Goal: Task Accomplishment & Management: Manage account settings

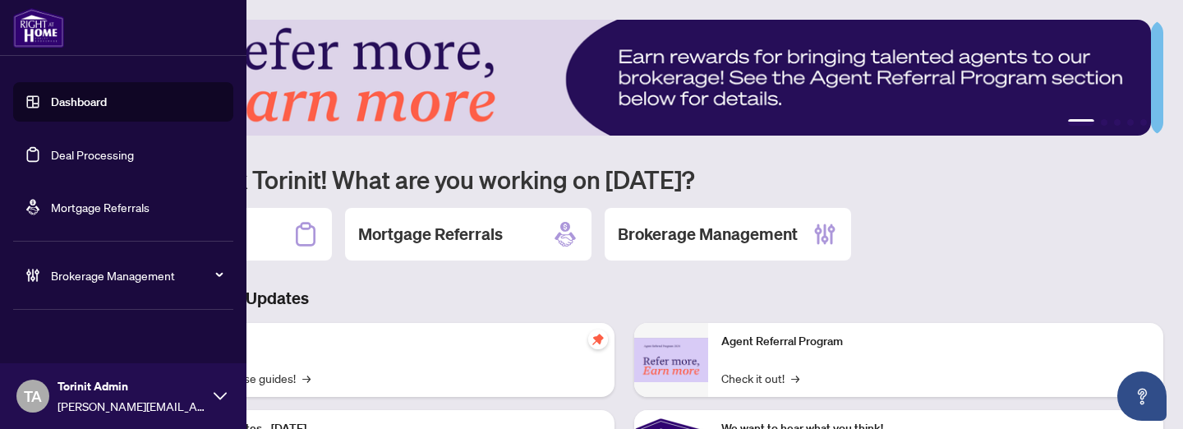
click at [69, 265] on div "Brokerage Management" at bounding box center [123, 274] width 220 height 39
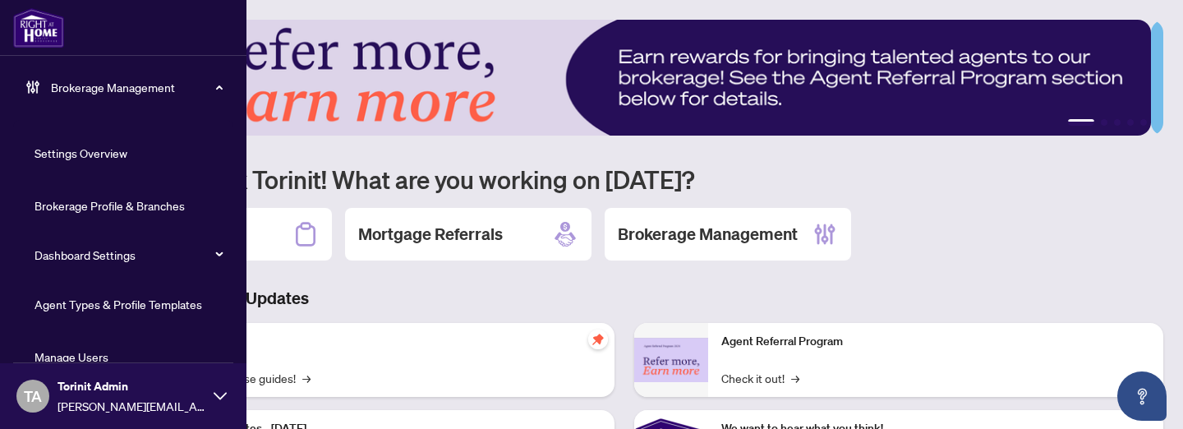
scroll to position [268, 0]
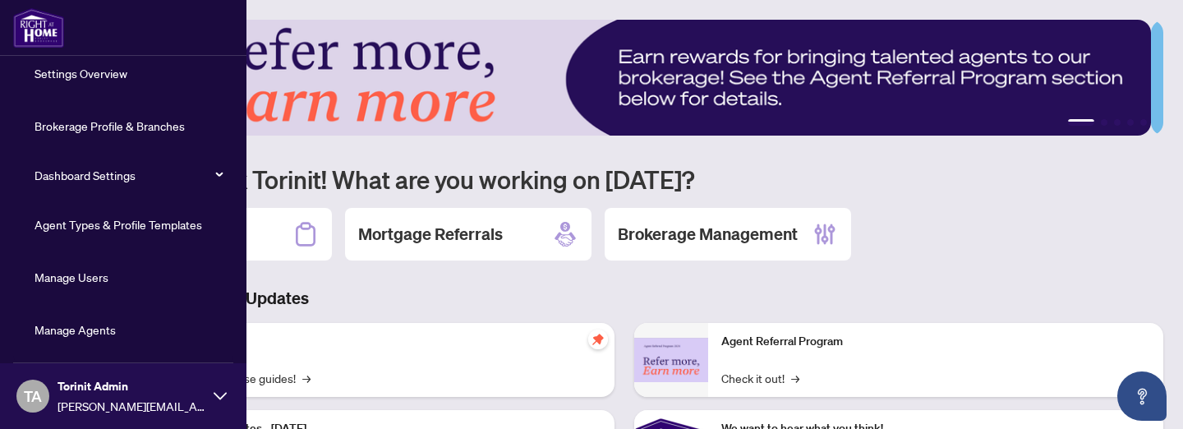
click at [112, 222] on link "Agent Types & Profile Templates" at bounding box center [119, 224] width 168 height 15
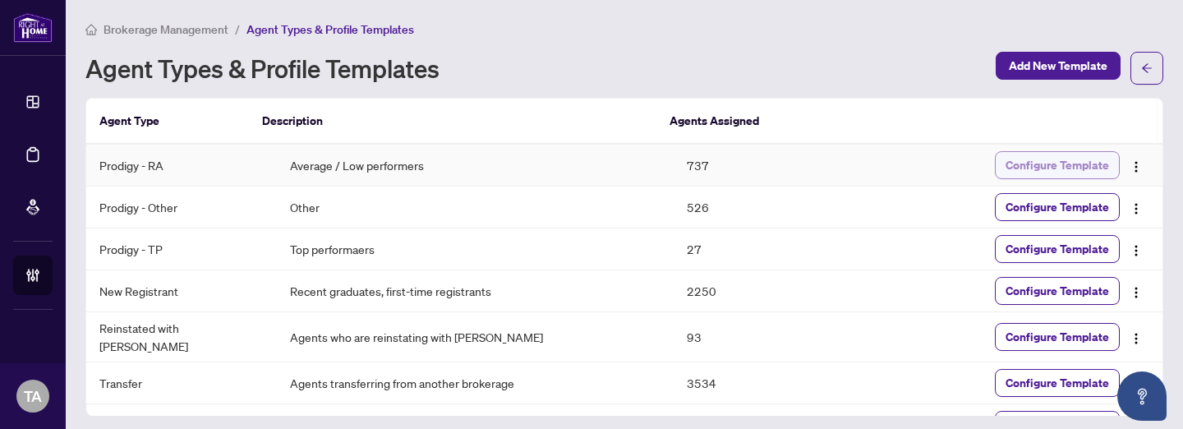
click at [1047, 163] on span "Configure Template" at bounding box center [1058, 165] width 104 height 26
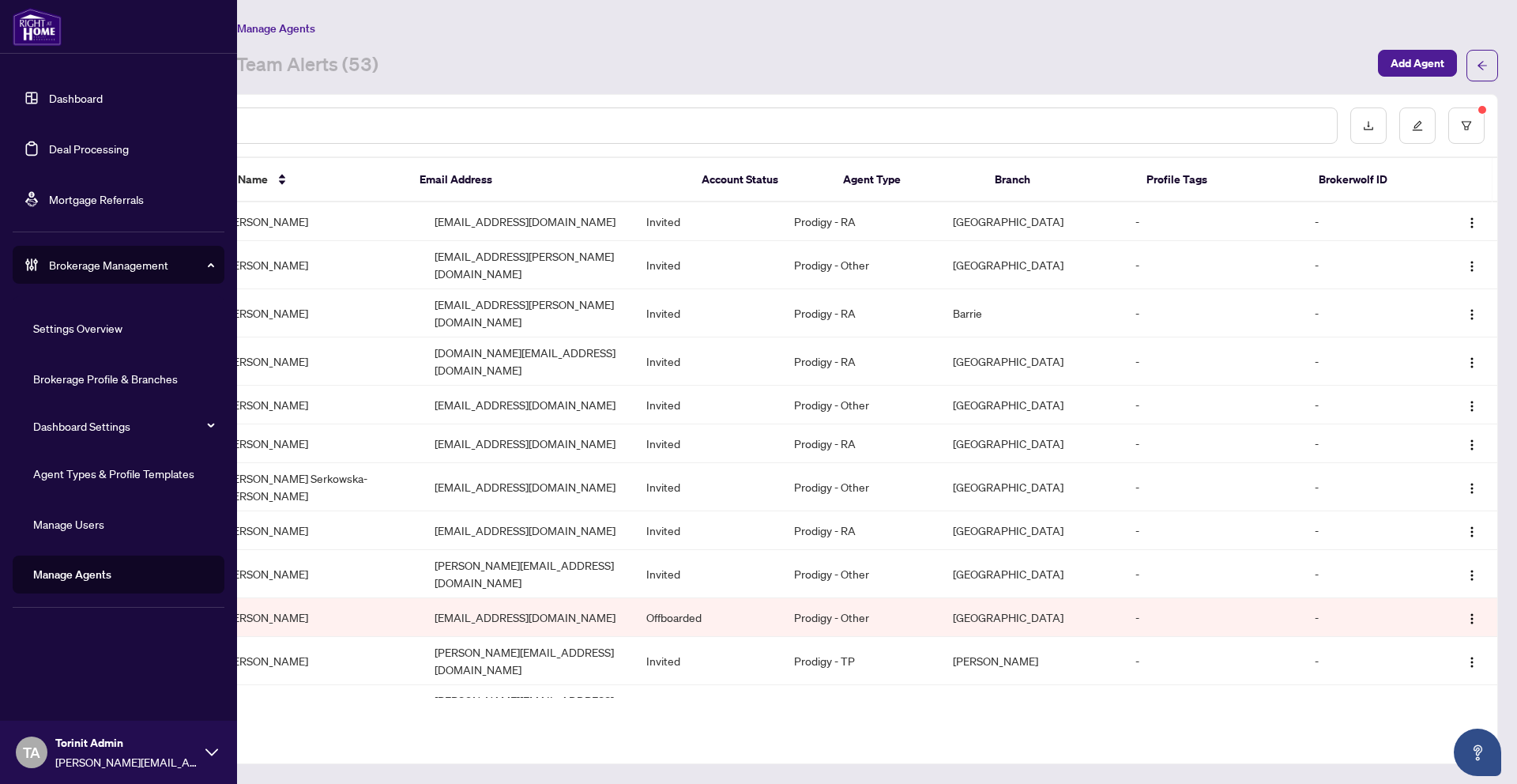
click at [82, 476] on link "Agent Types & Profile Templates" at bounding box center [114, 473] width 162 height 14
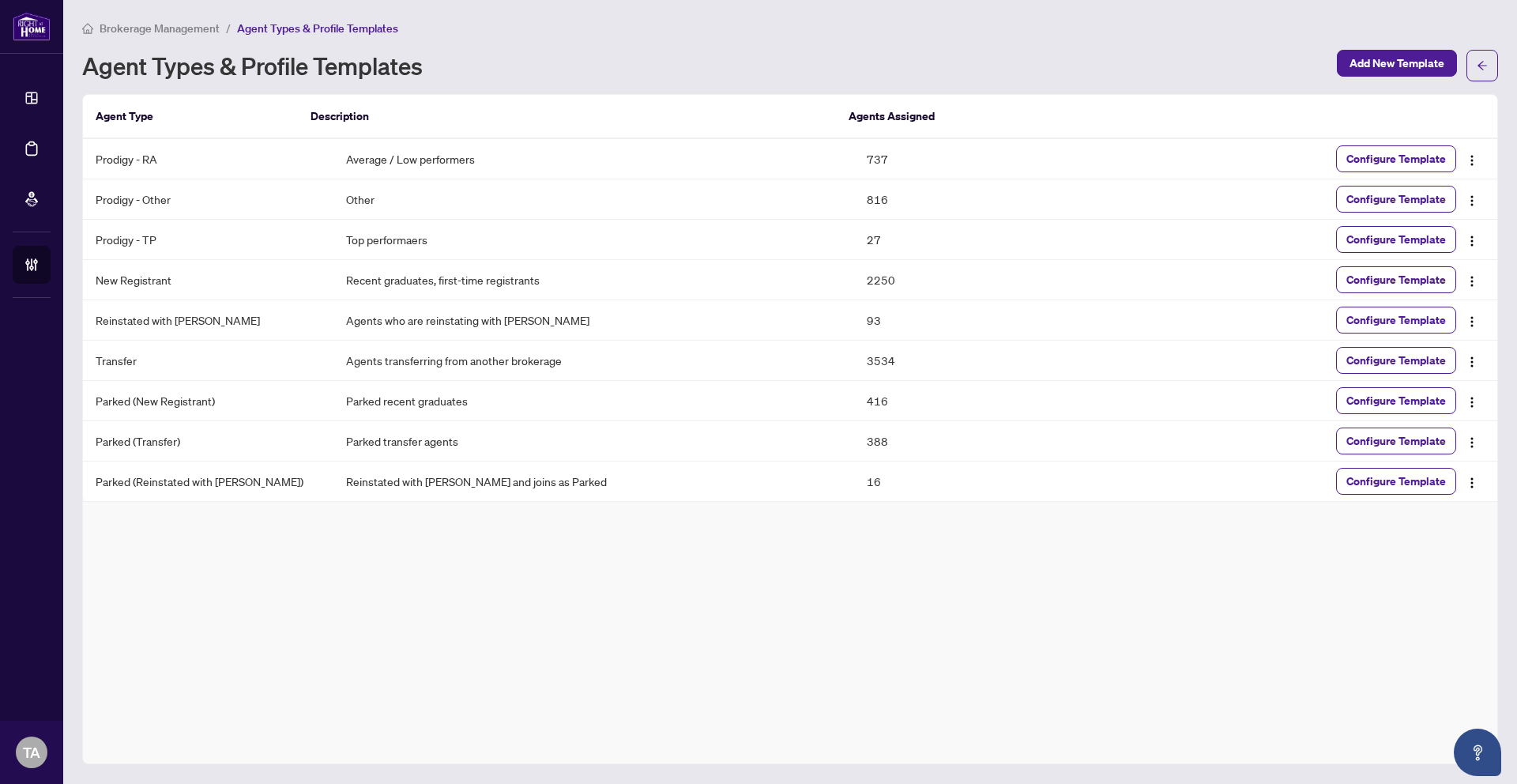
click at [644, 606] on div "Agent Type Description Agents Assigned Prodigy - RA Average / Low performers 73…" at bounding box center [790, 429] width 1416 height 670
click at [153, 31] on span "Brokerage Management" at bounding box center [160, 28] width 120 height 14
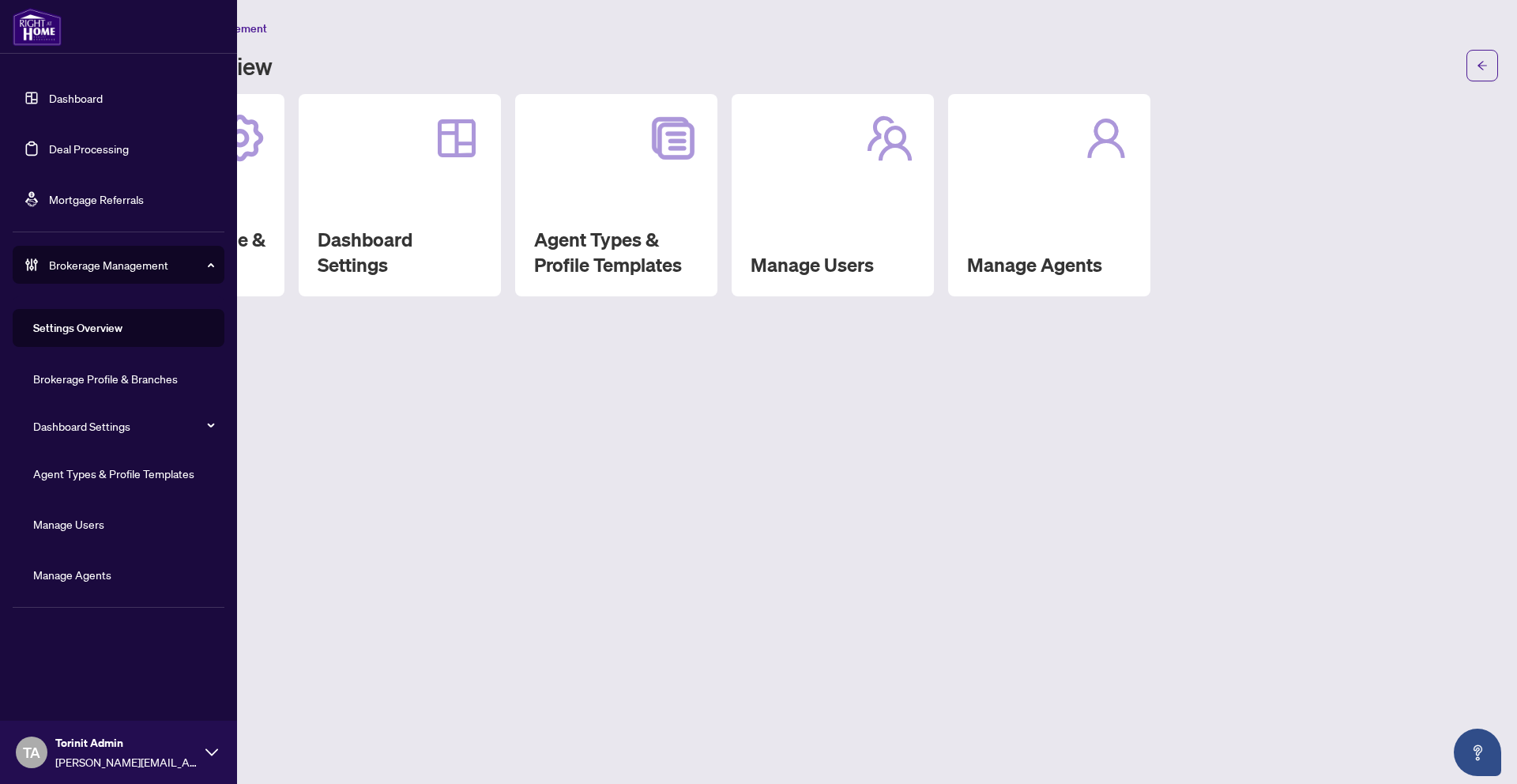
click at [90, 581] on link "Manage Agents" at bounding box center [72, 574] width 78 height 14
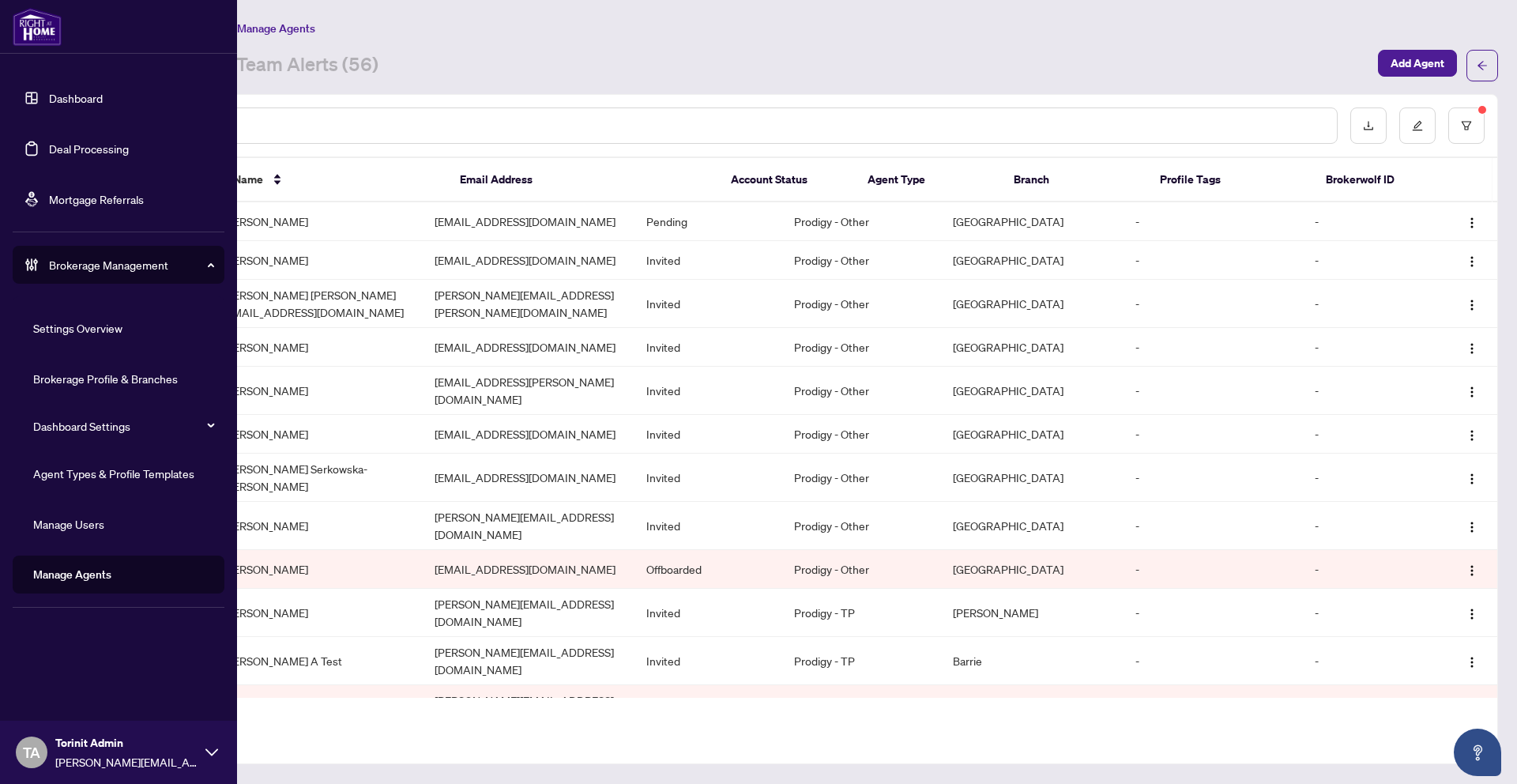
click at [109, 467] on link "Agent Types & Profile Templates" at bounding box center [114, 473] width 162 height 14
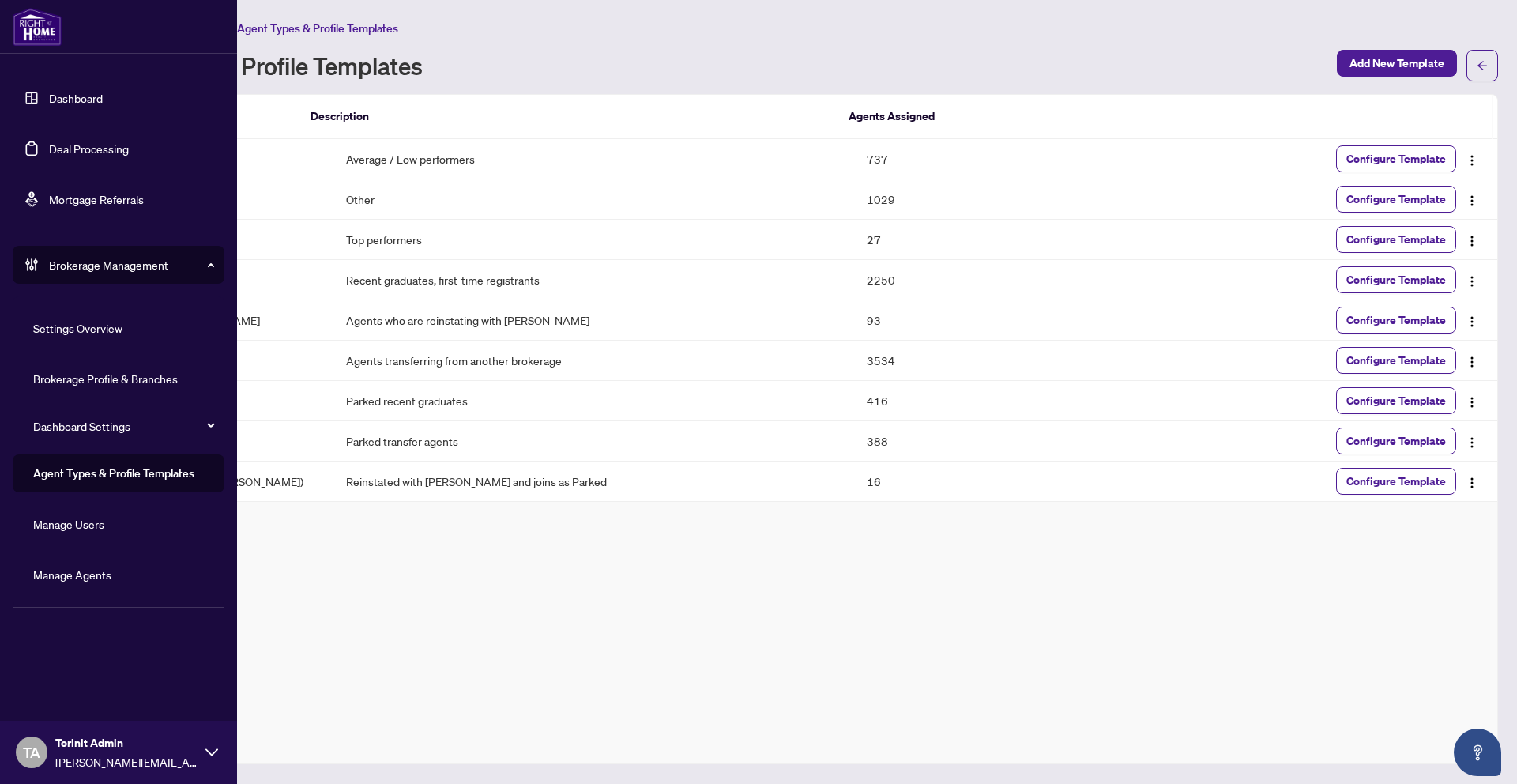
click at [89, 582] on link "Manage Agents" at bounding box center [72, 574] width 78 height 14
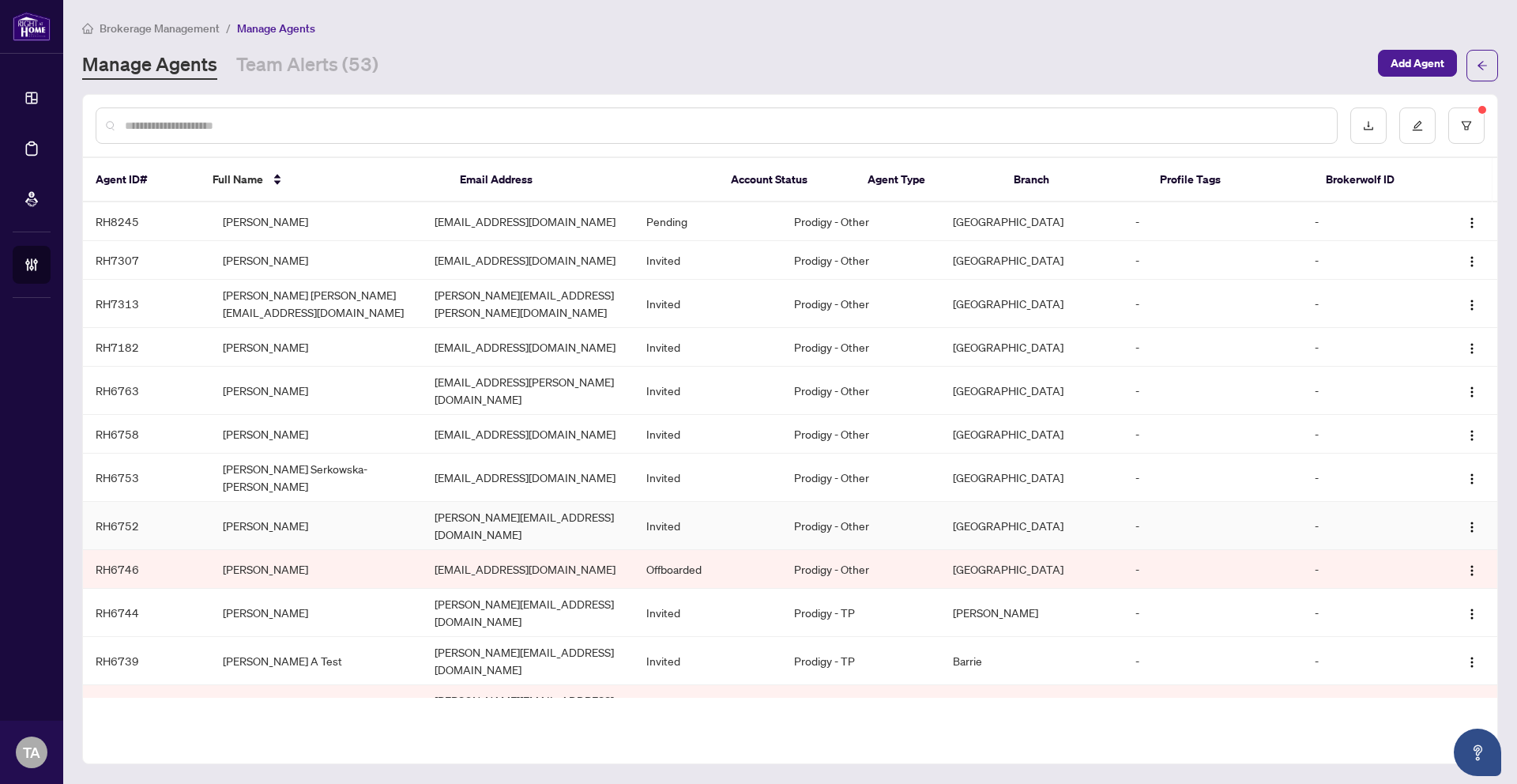
scroll to position [8, 0]
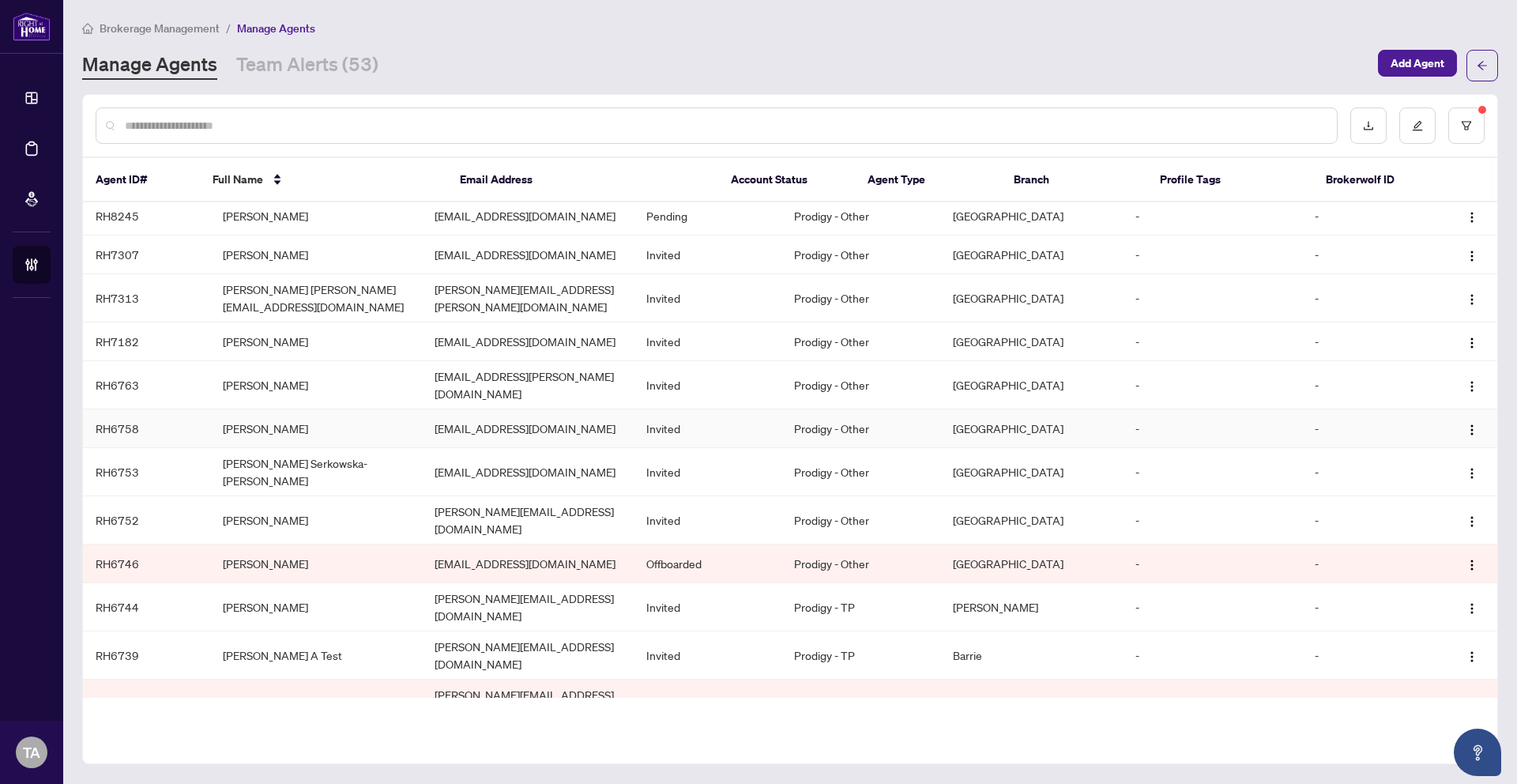
scroll to position [8, 0]
click at [1463, 126] on icon "filter" at bounding box center [1467, 126] width 12 height 12
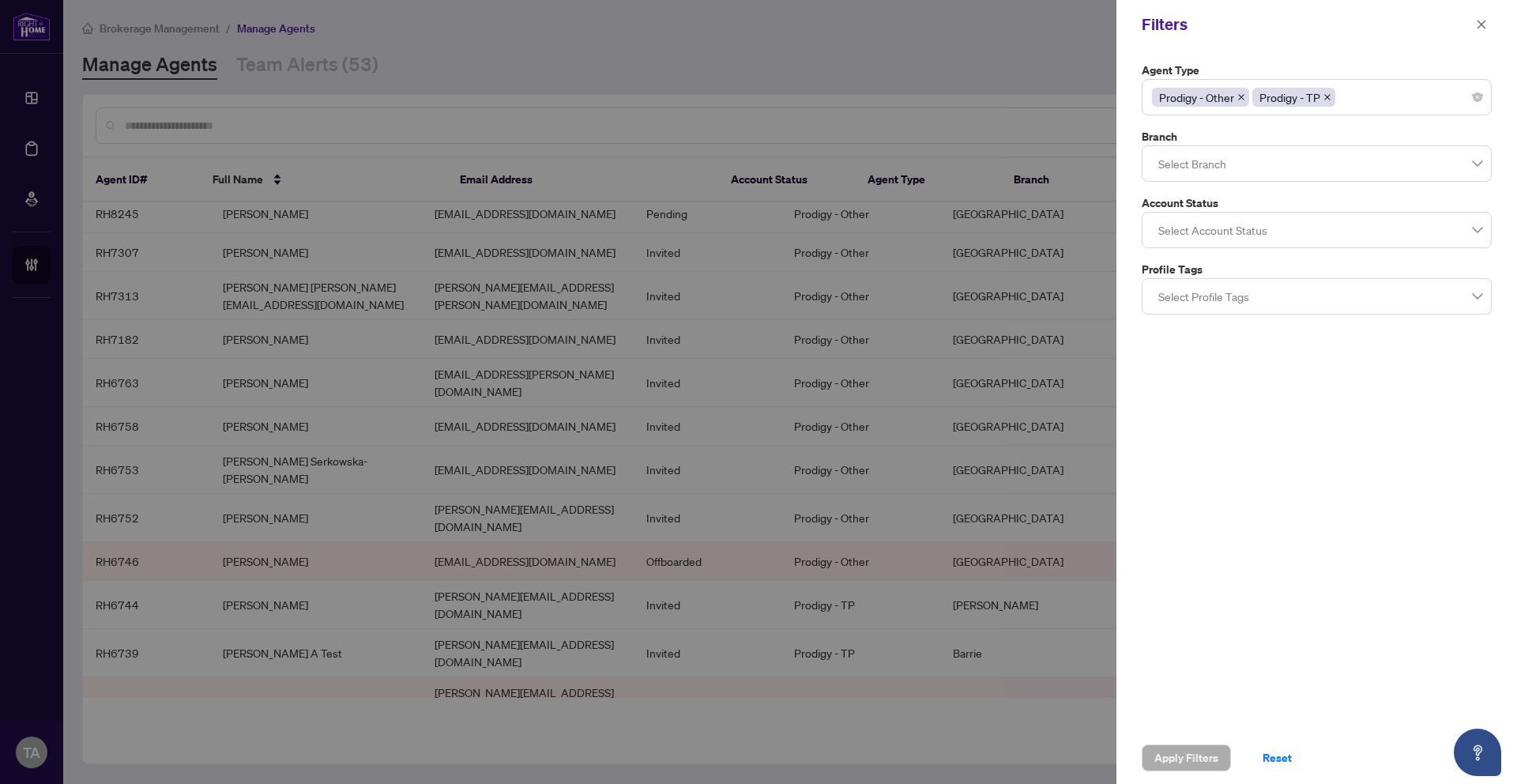
click at [1424, 100] on div "Prodigy - Other Prodigy - TP" at bounding box center [1317, 97] width 330 height 29
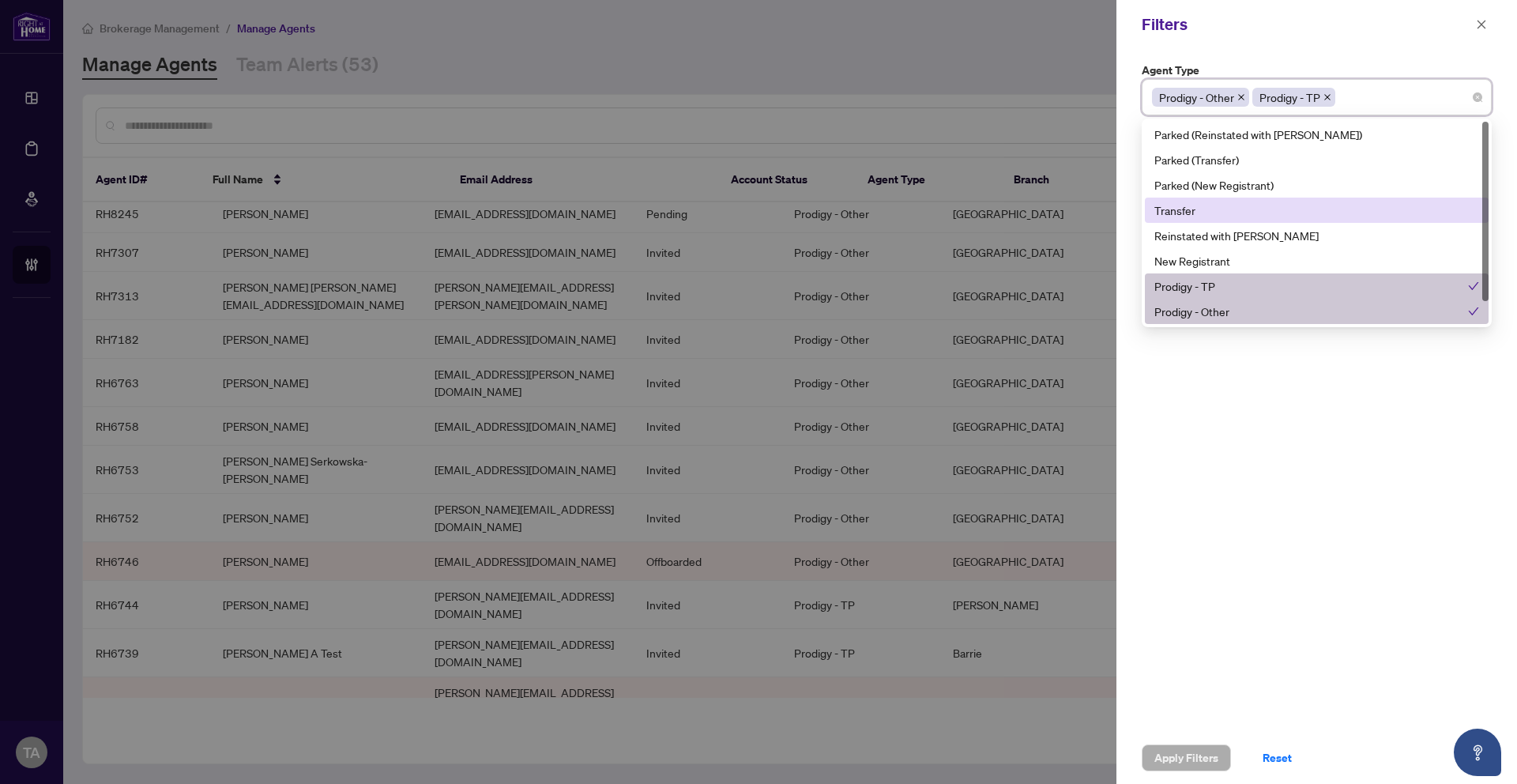
scroll to position [25, 0]
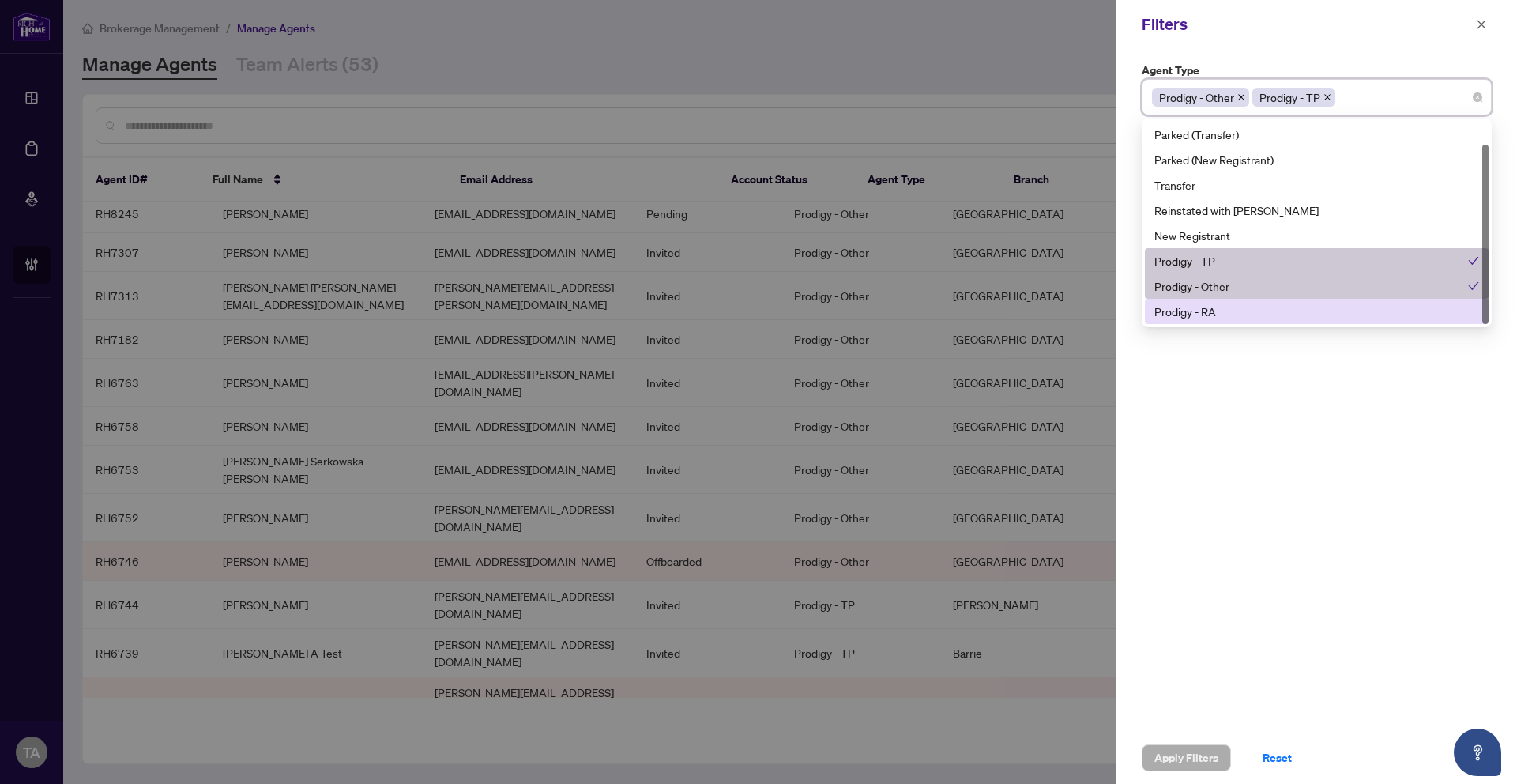
click at [1255, 308] on div "Prodigy - RA" at bounding box center [1317, 312] width 325 height 17
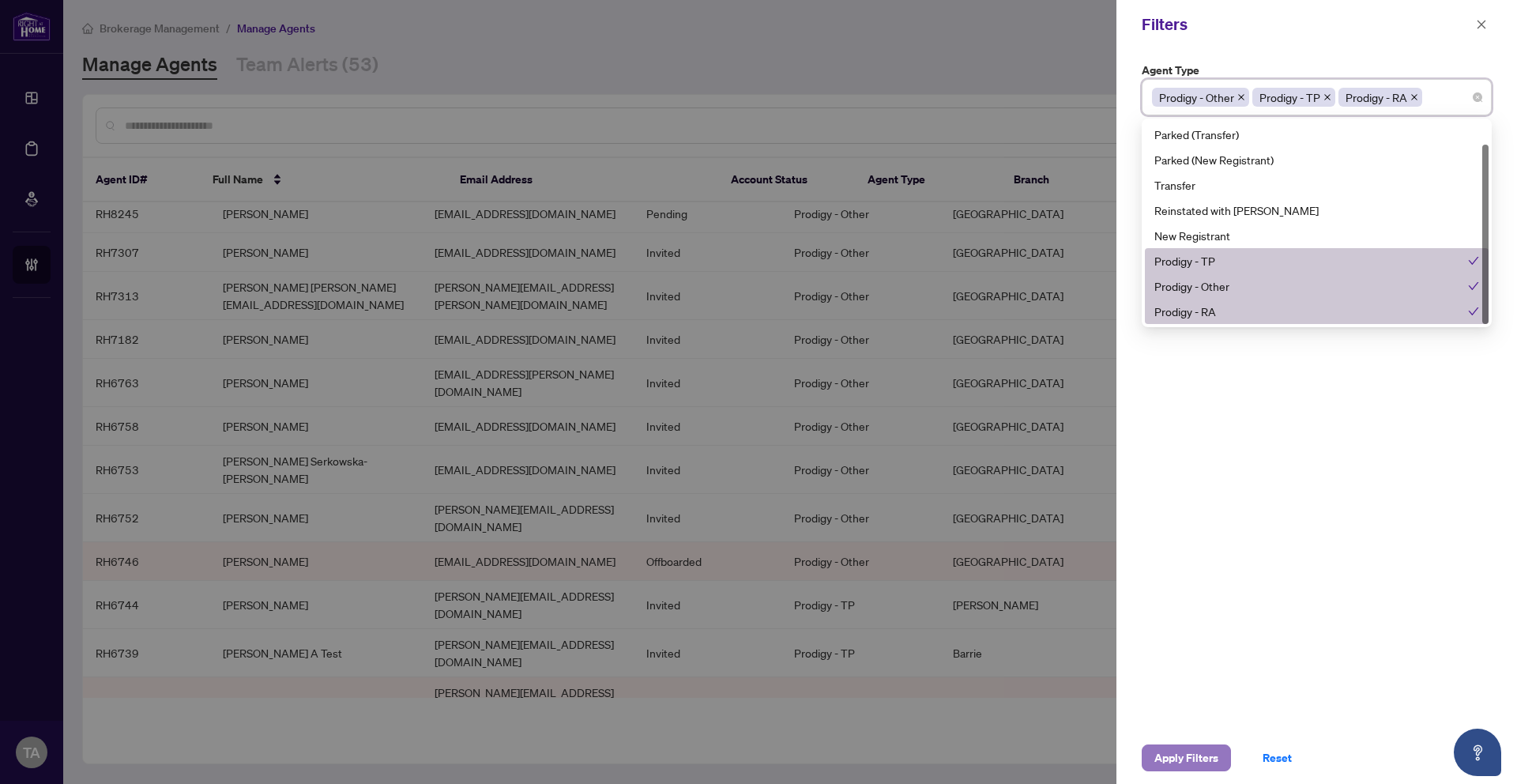
click at [1174, 763] on span "Apply Filters" at bounding box center [1186, 758] width 64 height 25
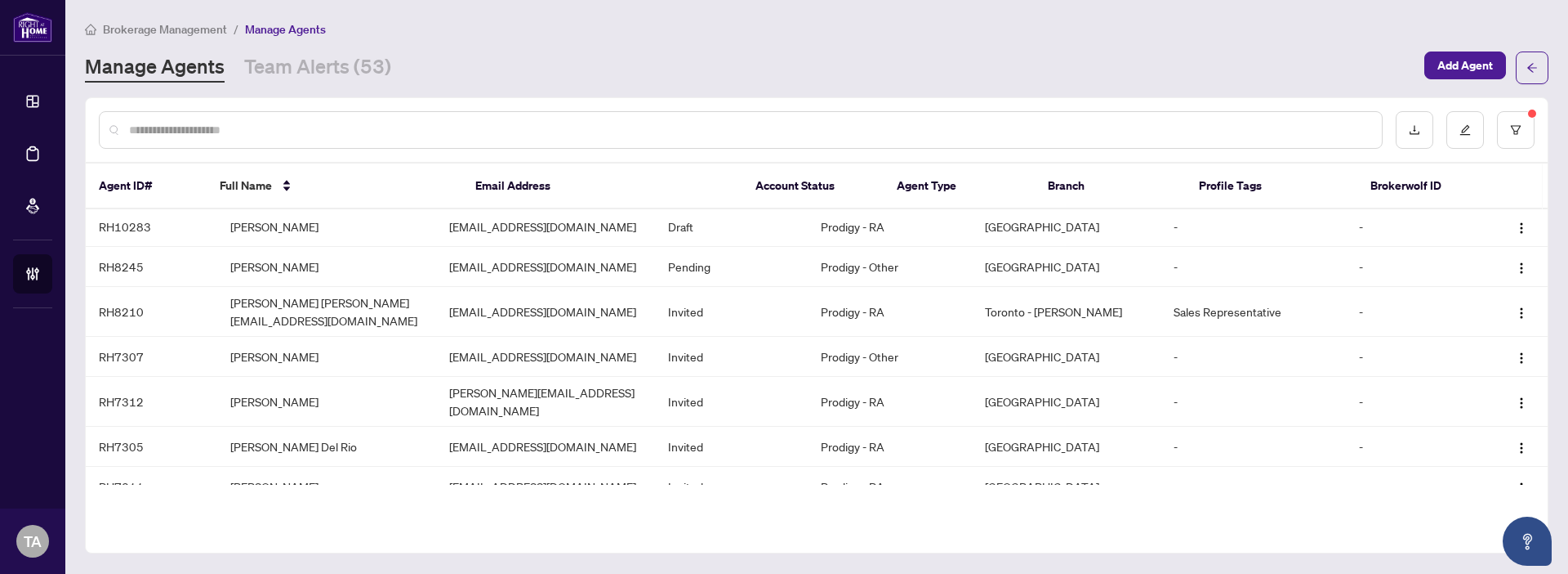
scroll to position [0, 0]
click at [1512, 130] on icon "filter" at bounding box center [1516, 130] width 12 height 12
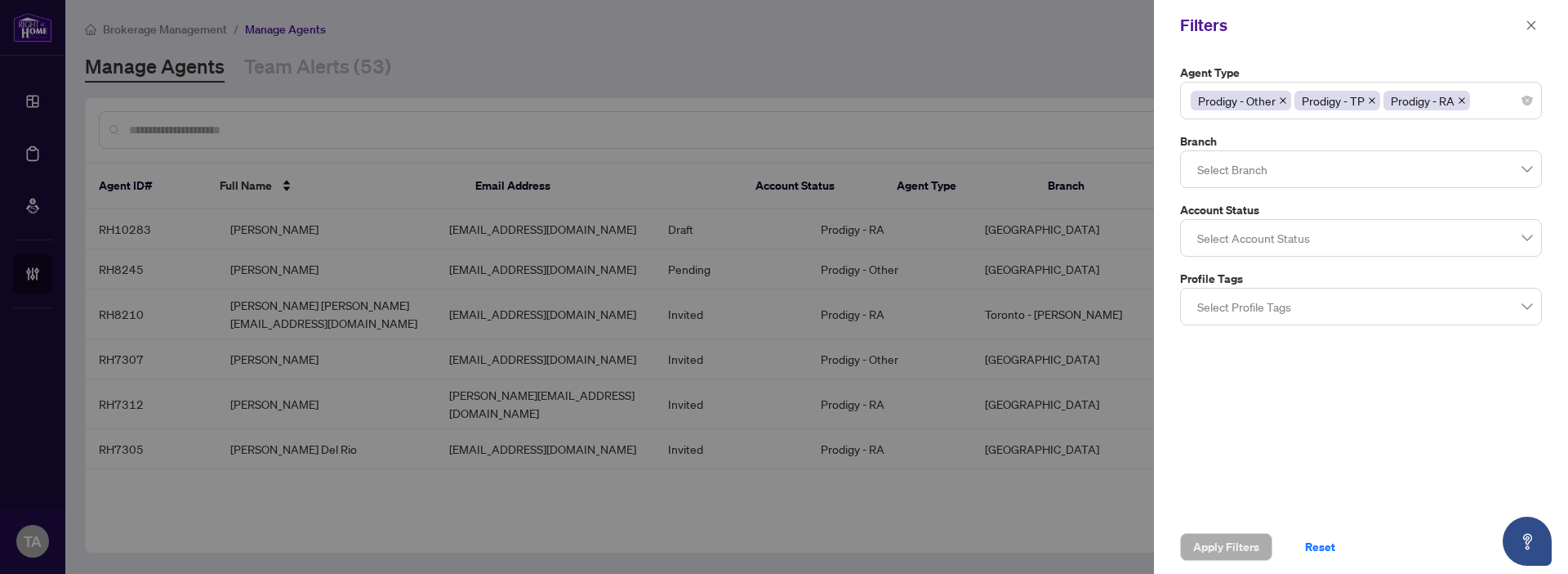
click at [1466, 100] on icon "close" at bounding box center [1462, 100] width 7 height 7
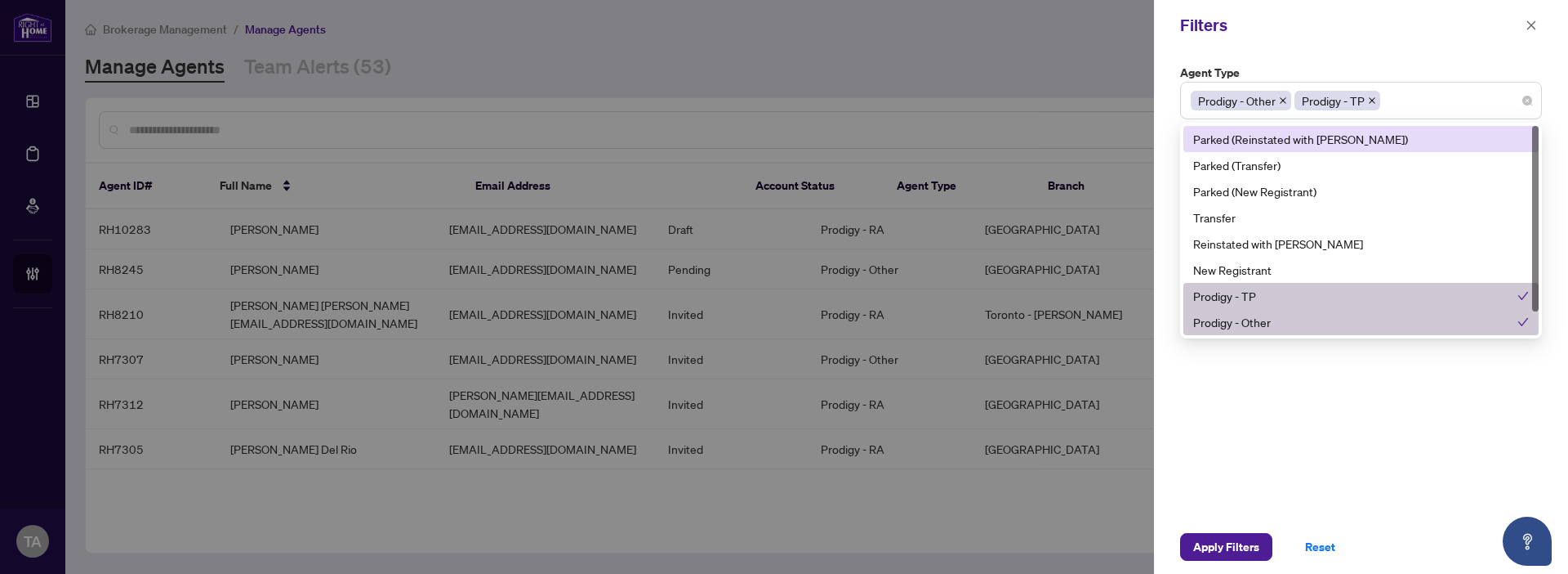
click at [1430, 107] on div "Prodigy - Other Prodigy - TP" at bounding box center [1361, 100] width 341 height 30
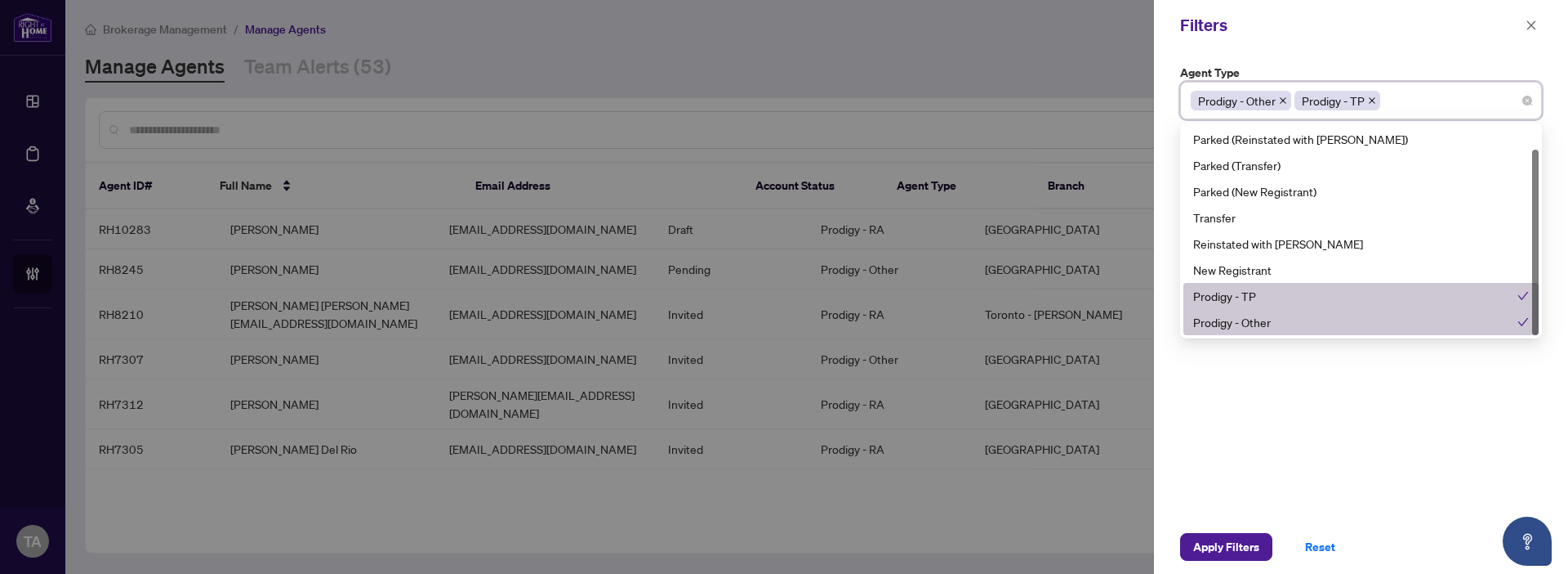
scroll to position [26, 0]
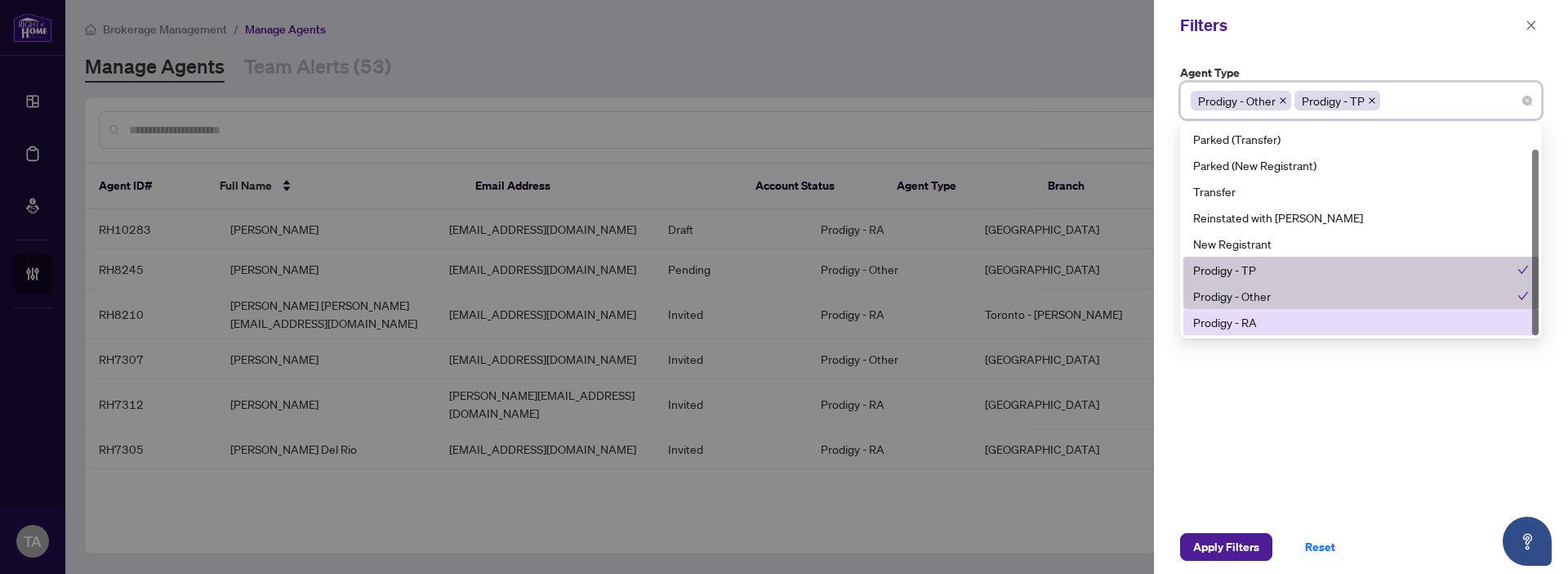
click at [1325, 328] on div "Prodigy - RA" at bounding box center [1361, 322] width 336 height 18
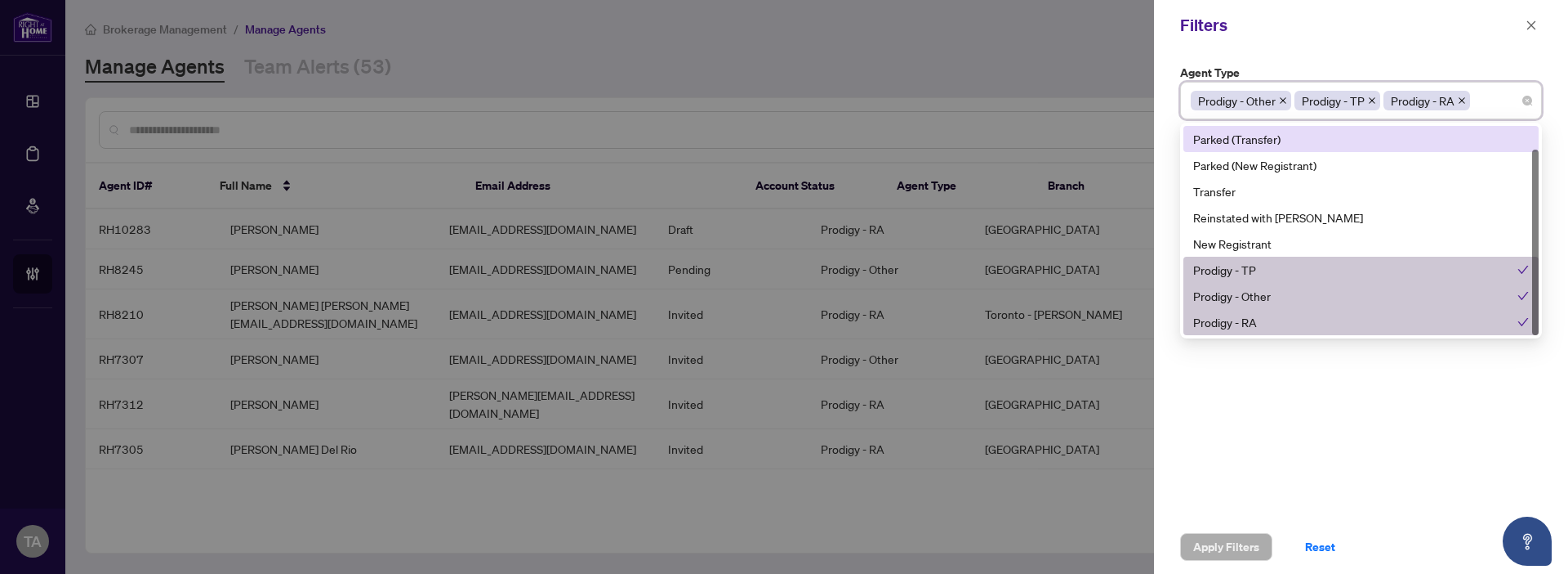
click at [1471, 98] on span "Prodigy - RA" at bounding box center [1427, 100] width 87 height 20
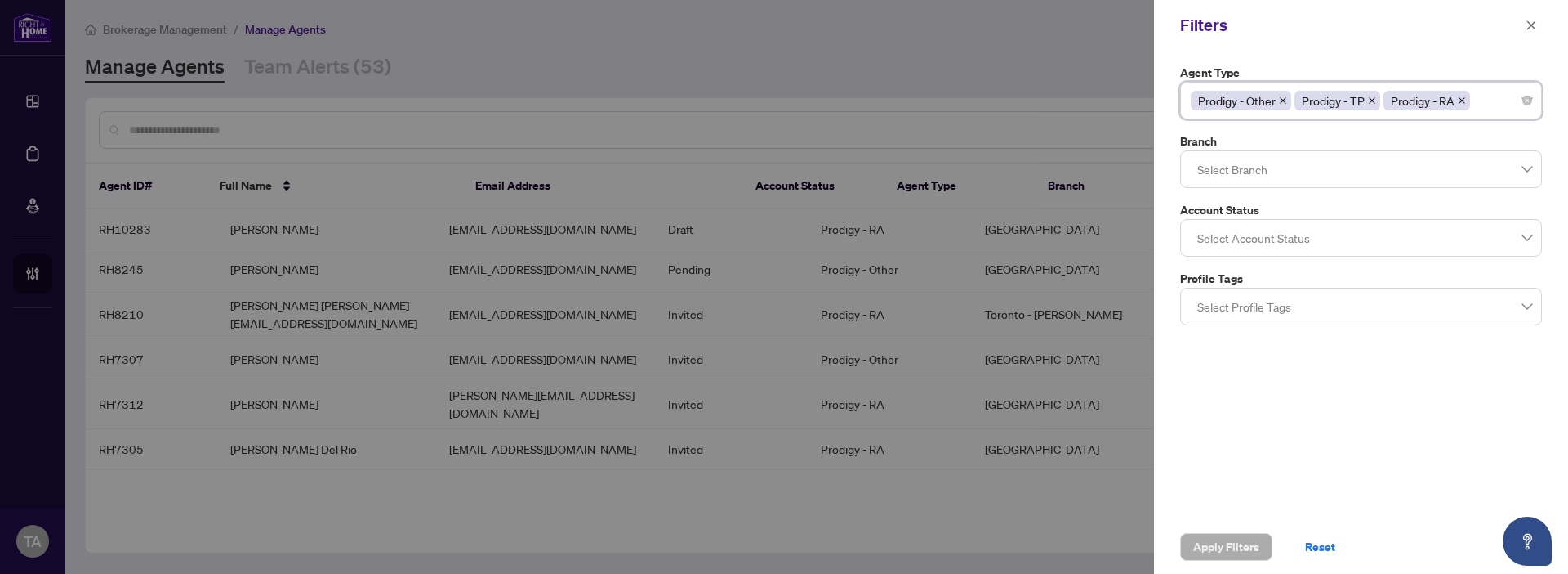
click at [1467, 100] on icon "close" at bounding box center [1462, 100] width 8 height 8
click at [1233, 535] on span "Apply Filters" at bounding box center [1226, 546] width 67 height 26
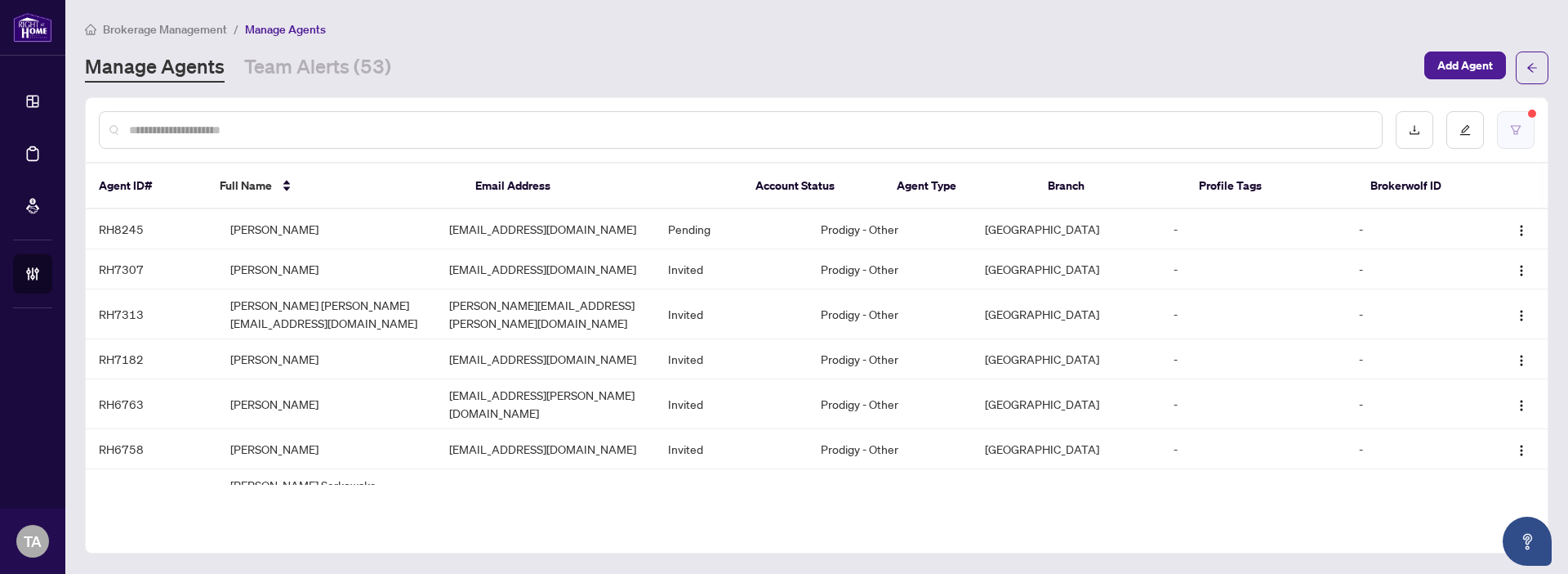
click at [1503, 127] on button "button" at bounding box center [1516, 130] width 38 height 38
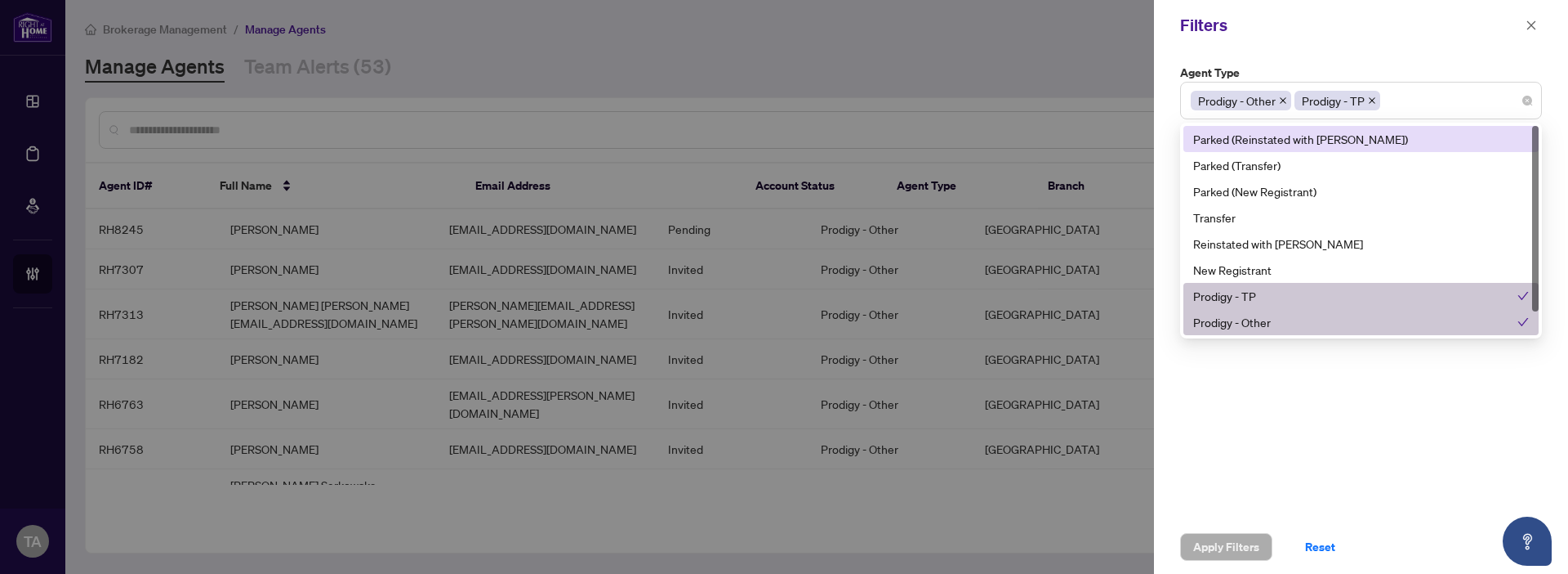
click at [1457, 101] on div "Prodigy - Other Prodigy - TP" at bounding box center [1361, 100] width 341 height 30
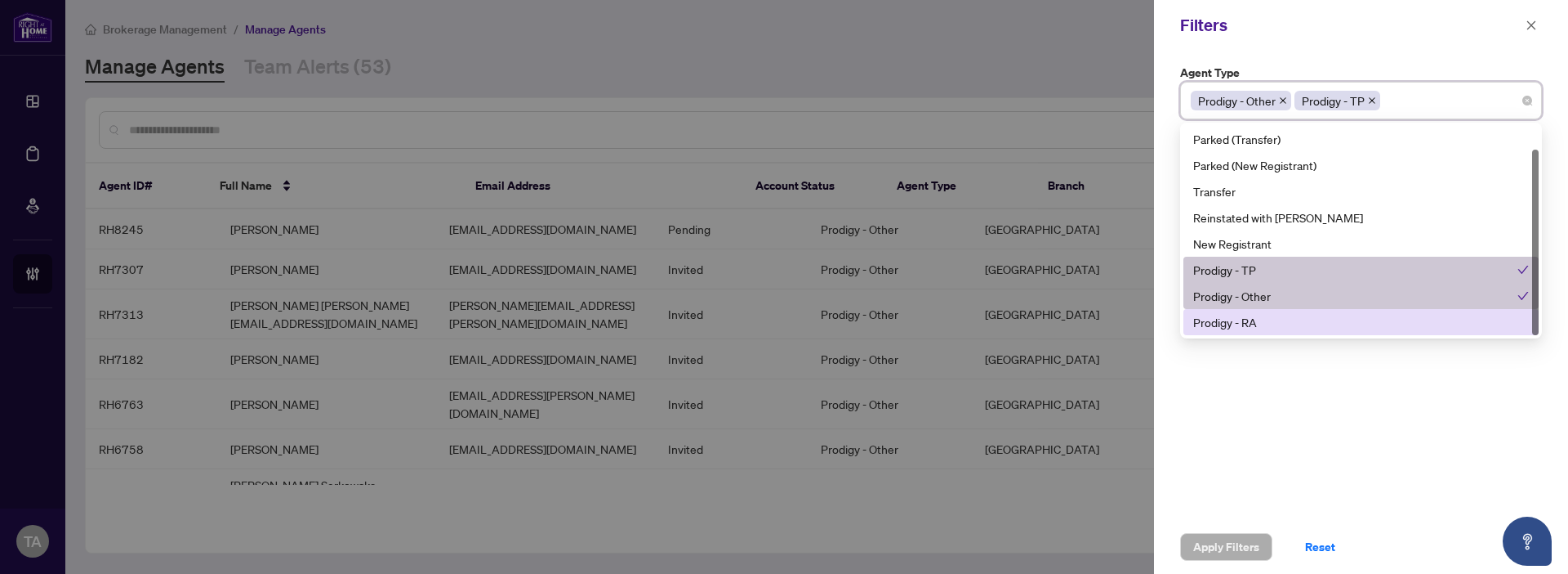
click at [1307, 317] on div "Prodigy - RA" at bounding box center [1361, 322] width 336 height 18
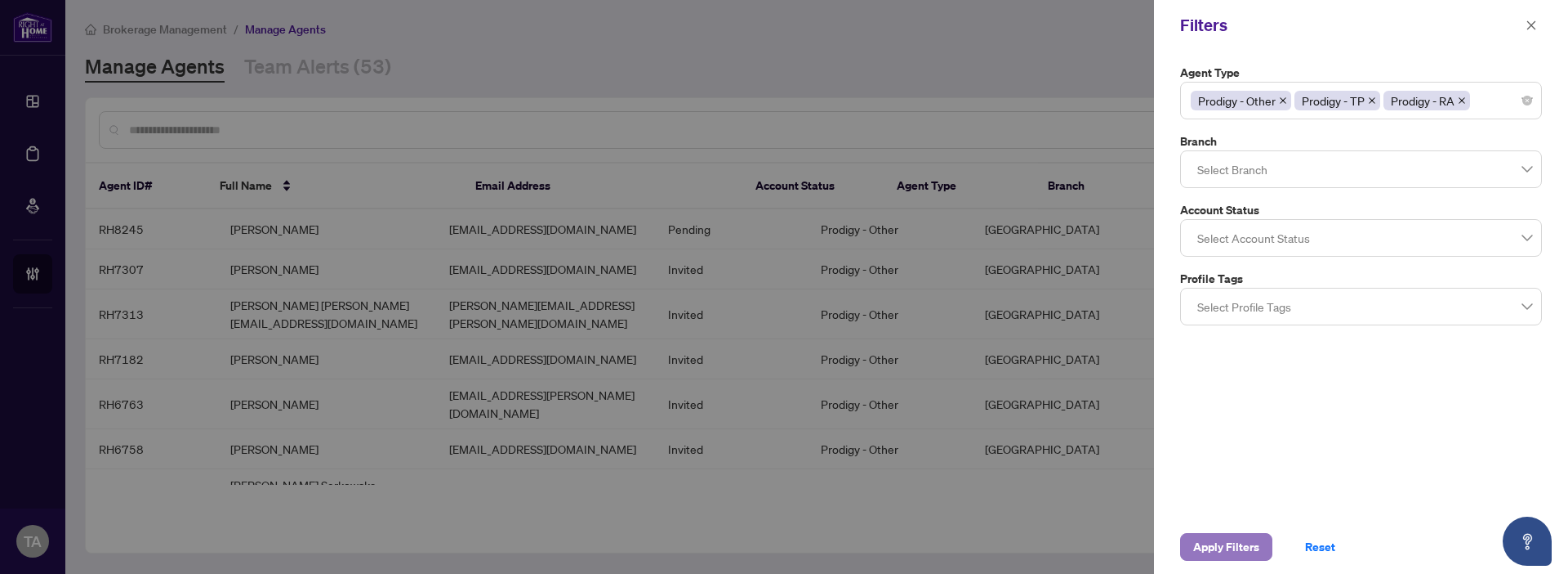
click at [1215, 536] on span "Apply Filters" at bounding box center [1226, 546] width 67 height 26
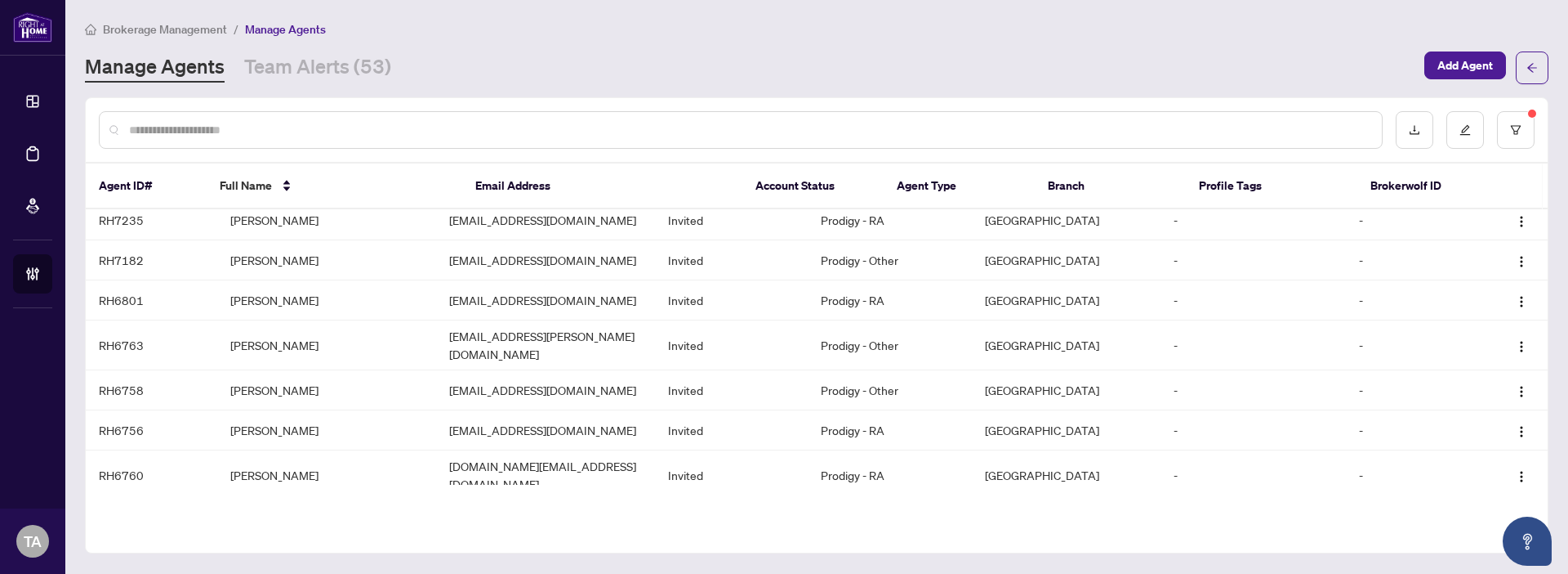
scroll to position [0, 0]
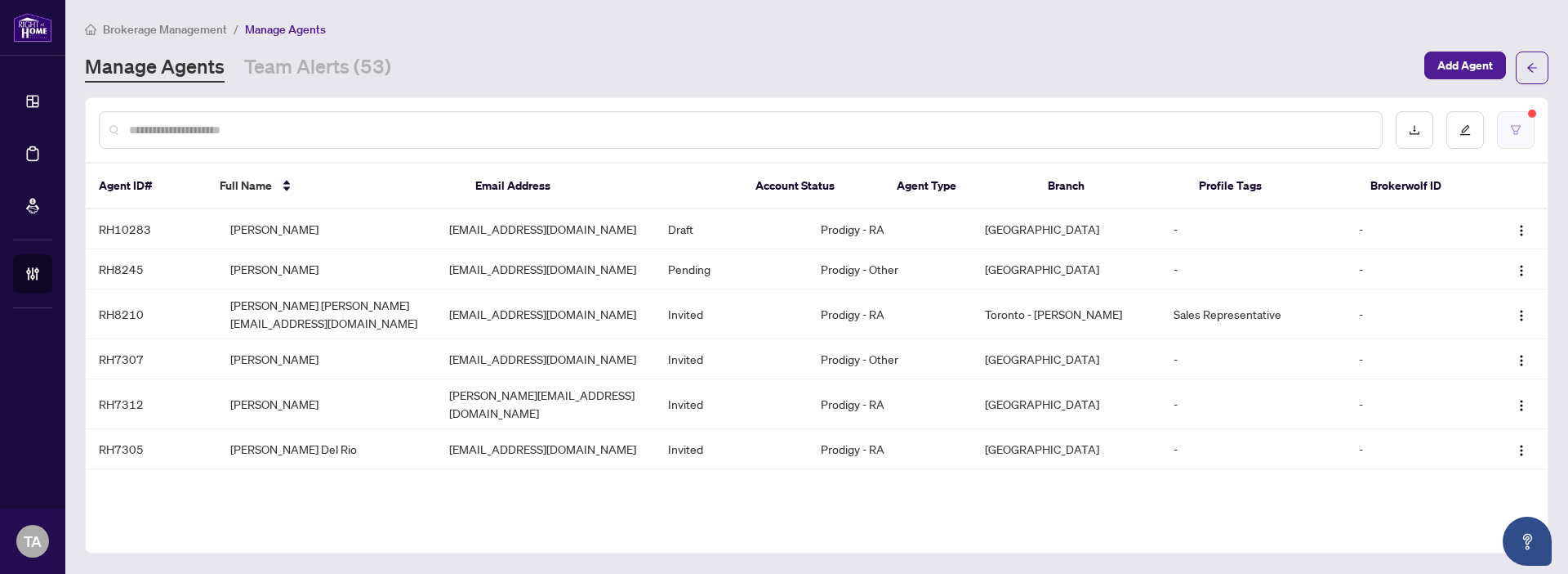
click at [1521, 127] on icon "filter" at bounding box center [1516, 130] width 12 height 12
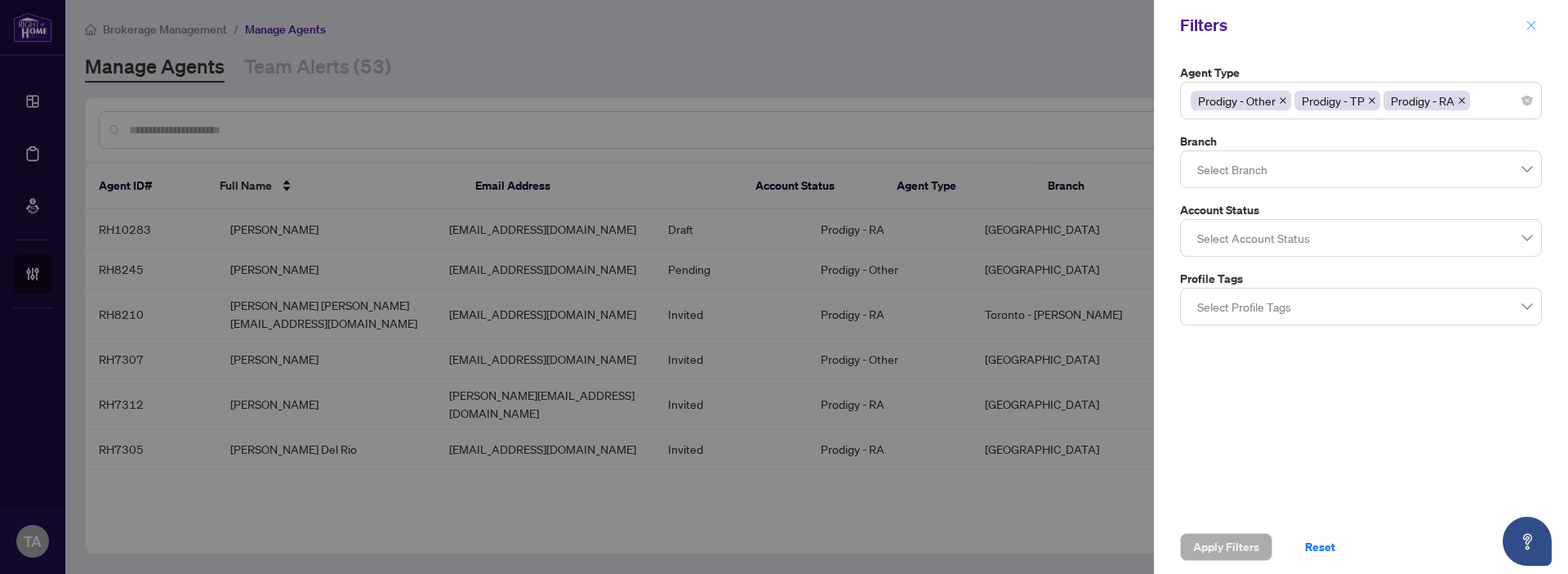
click at [1534, 16] on span "button" at bounding box center [1532, 25] width 12 height 26
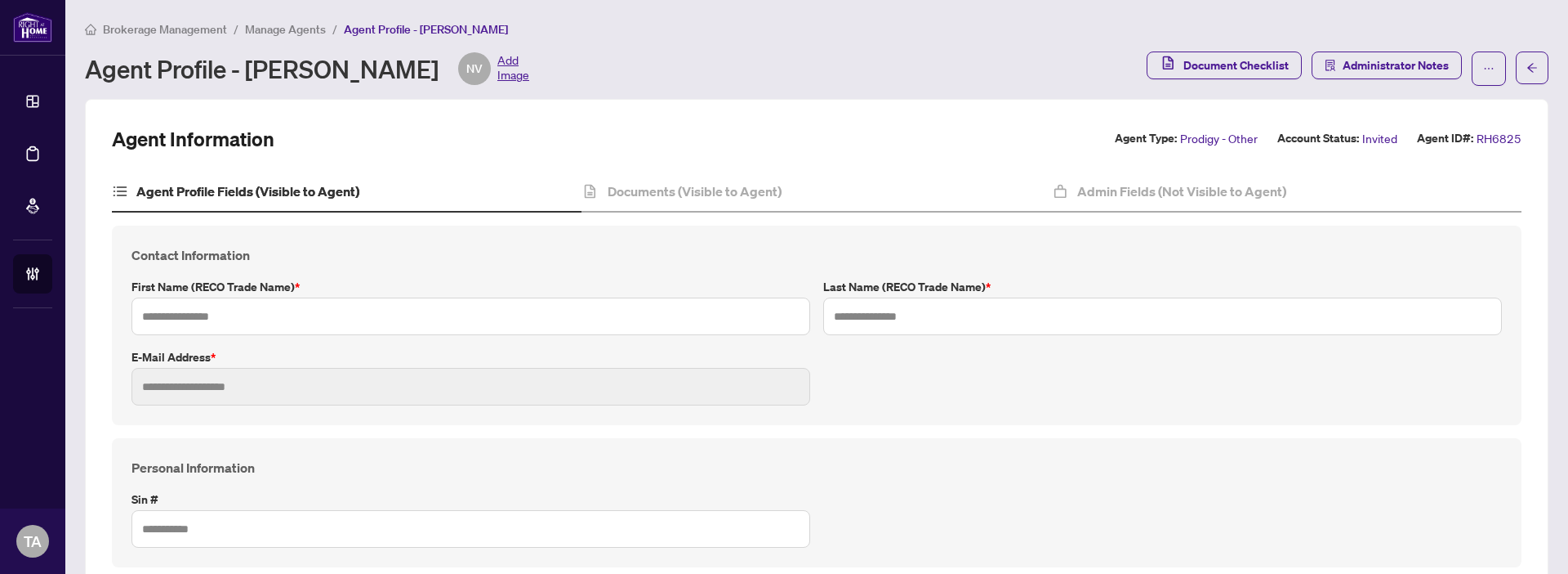
type input "*****"
type input "**********"
click at [702, 208] on div "Documents (Visible to Agent)" at bounding box center [816, 192] width 469 height 41
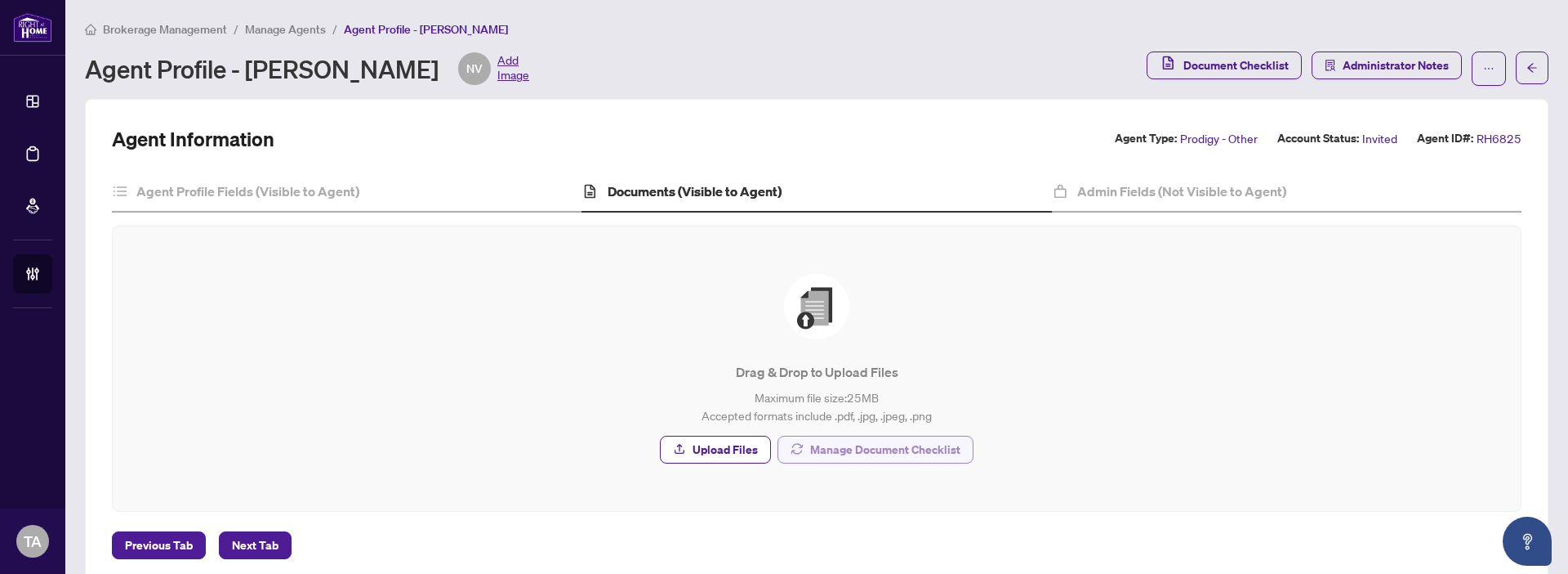
click at [830, 456] on span "Manage Document Checklist" at bounding box center [885, 450] width 150 height 26
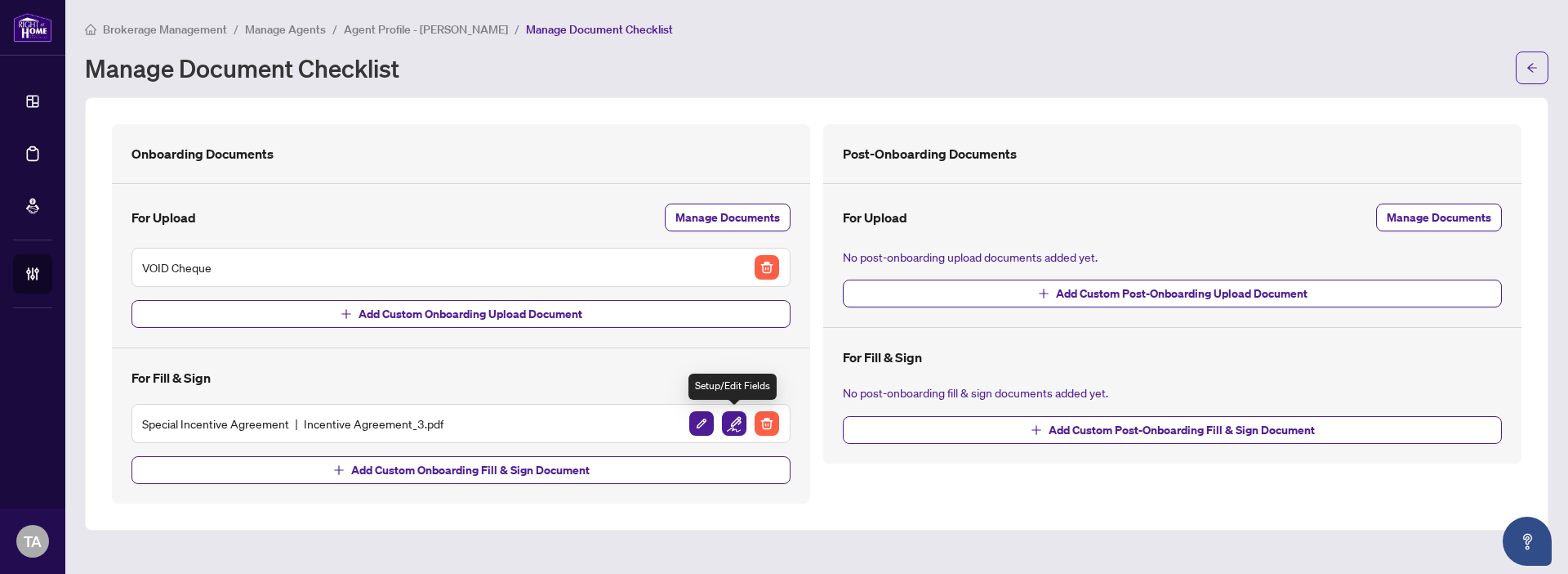
click at [734, 428] on img "button" at bounding box center [734, 423] width 25 height 25
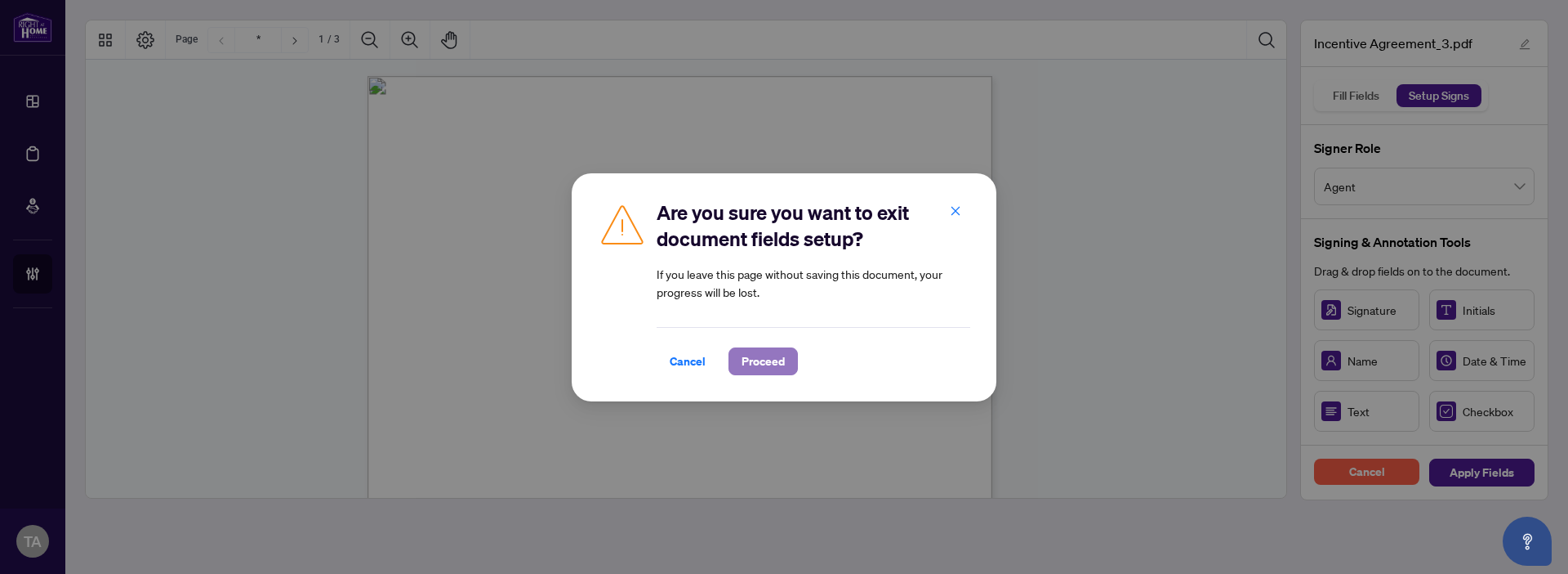
click at [767, 350] on span "Proceed" at bounding box center [764, 361] width 44 height 26
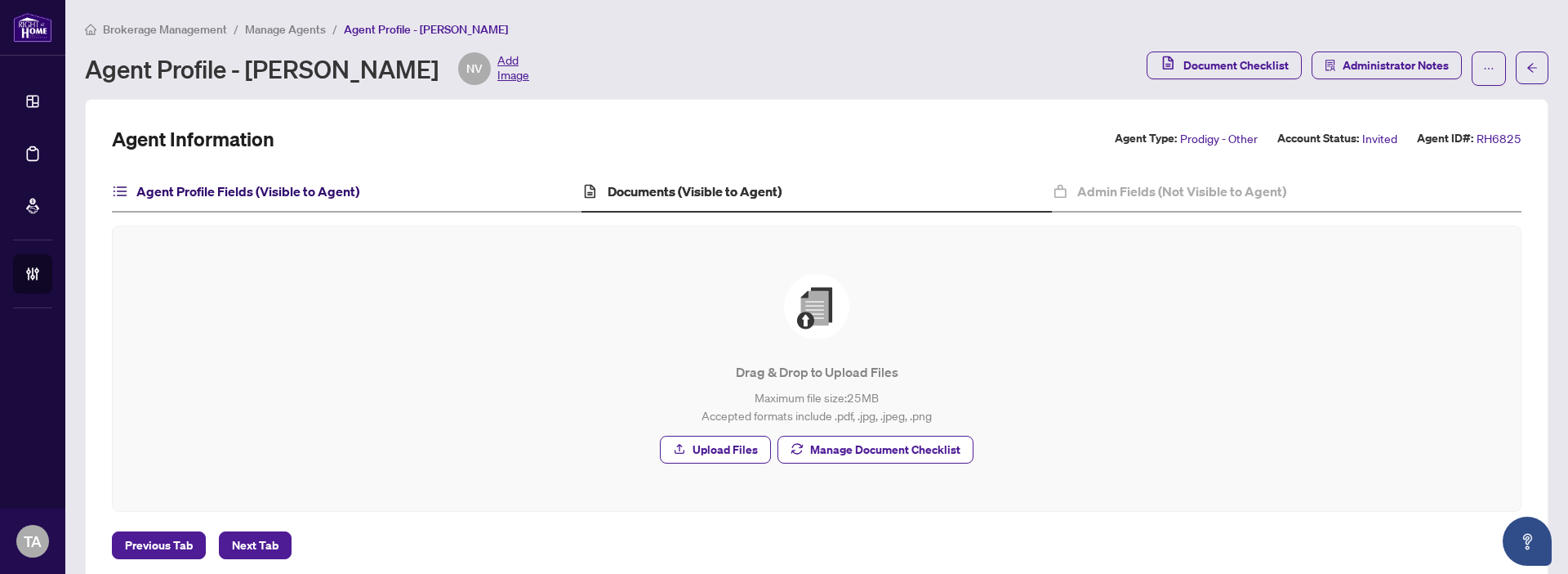
click at [286, 199] on h4 "Agent Profile Fields (Visible to Agent)" at bounding box center [248, 191] width 223 height 20
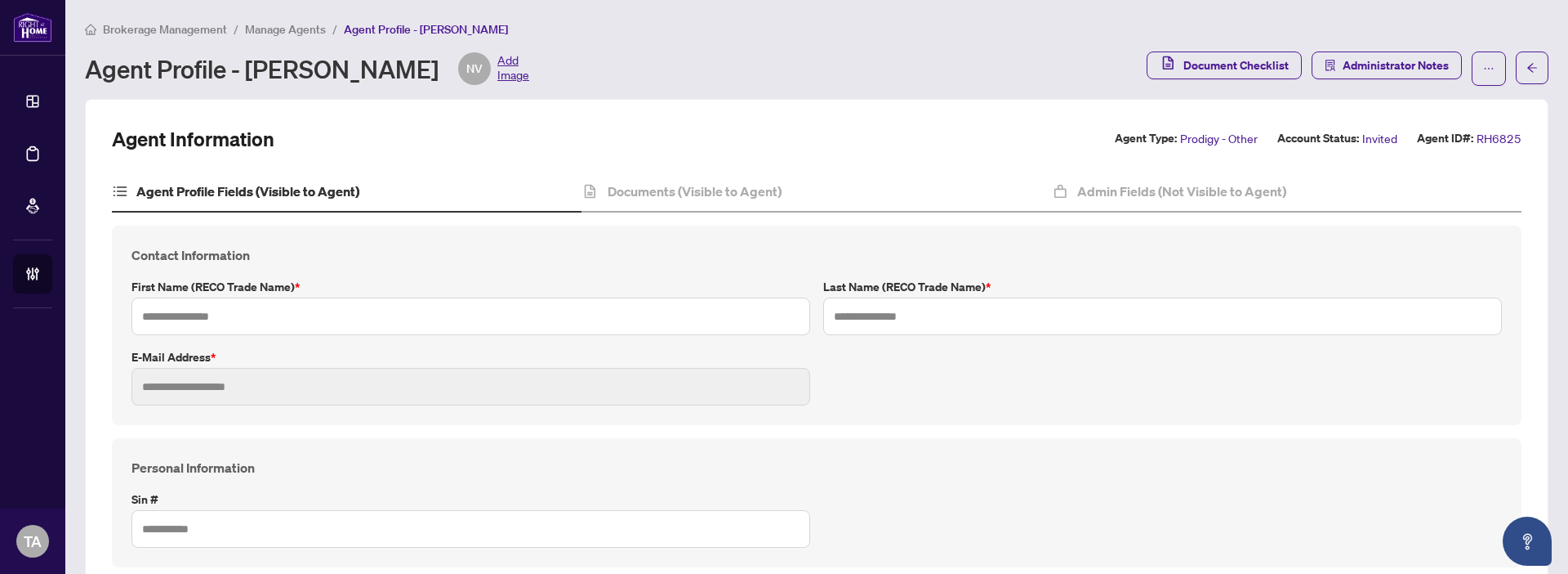
type input "*****"
type input "**********"
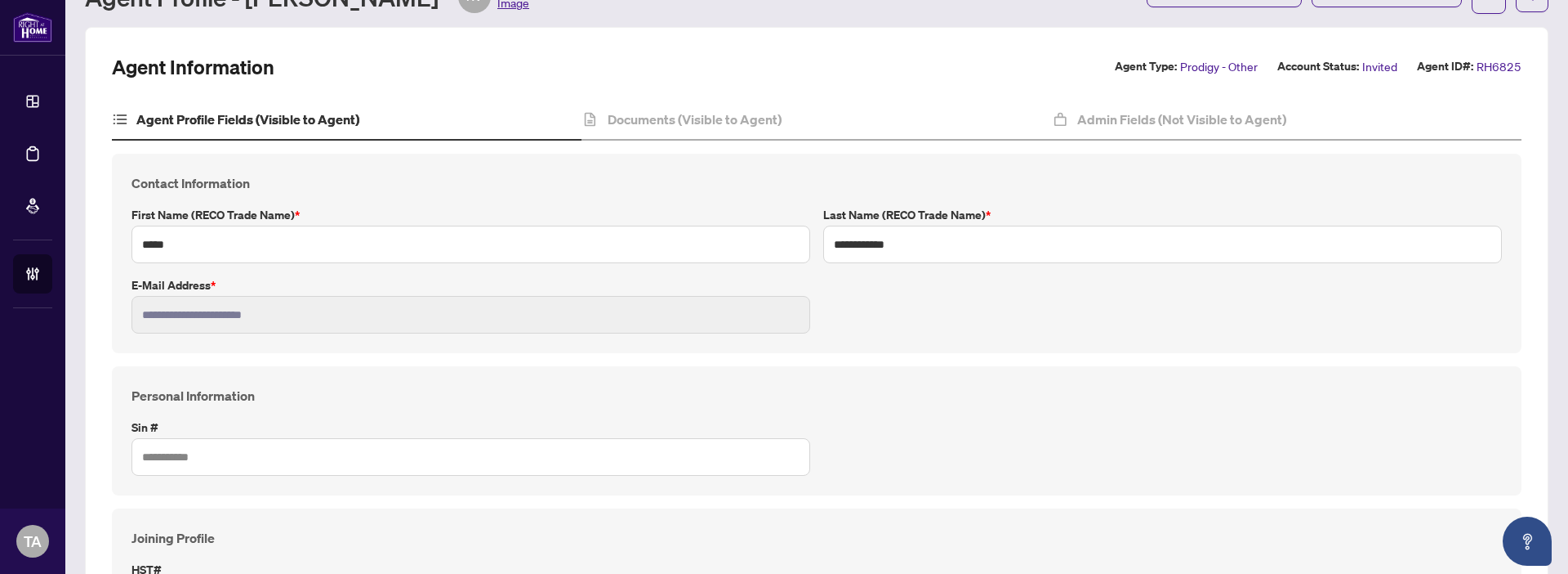
scroll to position [236, 0]
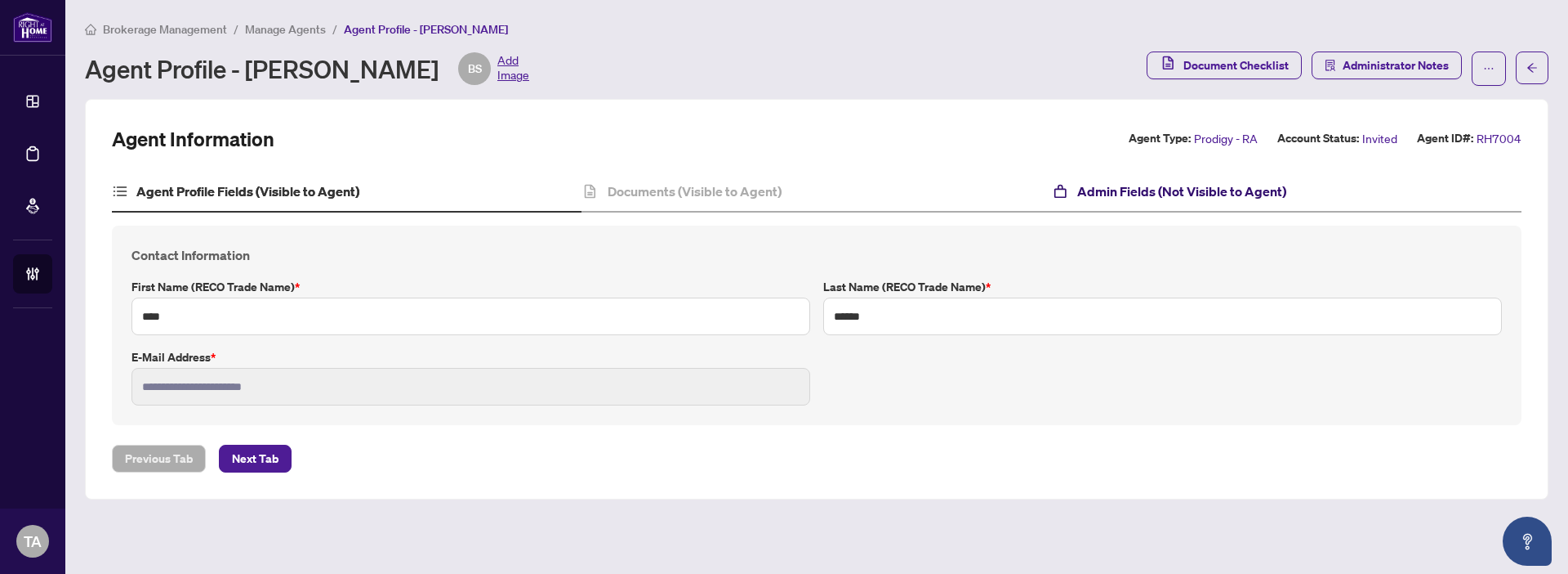
click at [1072, 187] on div "Admin Fields (Not Visible to Agent)" at bounding box center [1169, 191] width 235 height 20
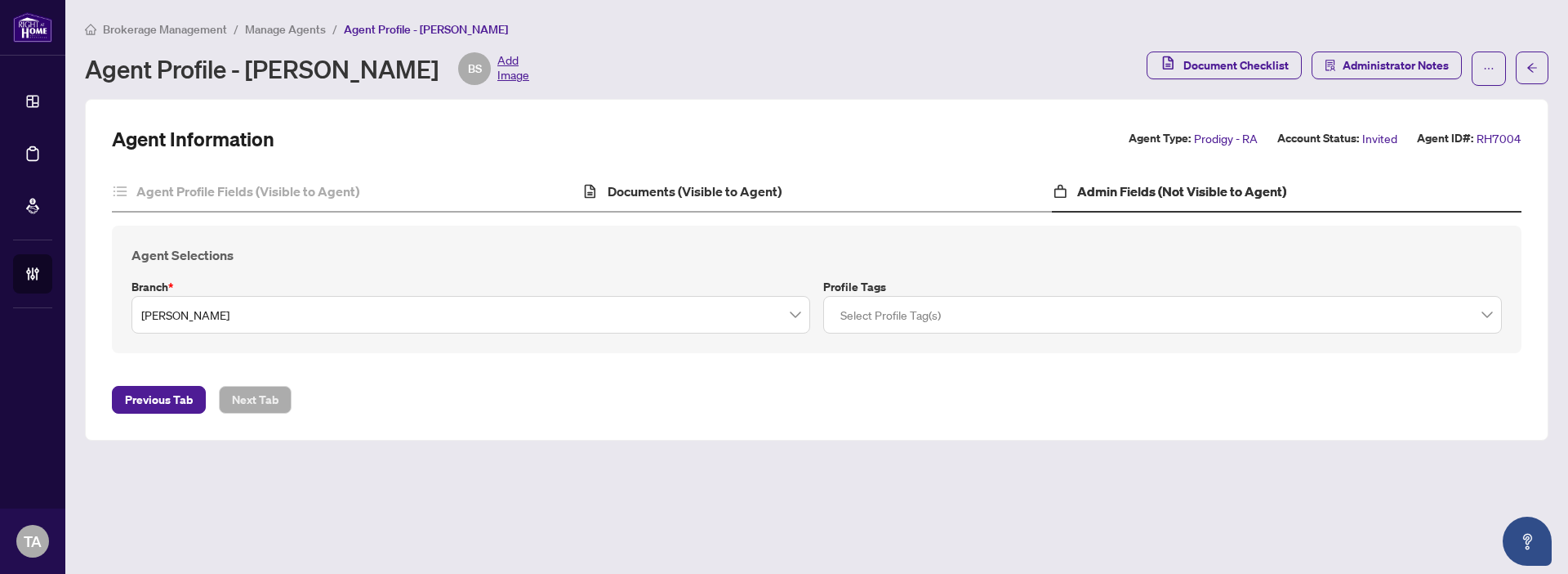
click at [797, 185] on div "Documents (Visible to Agent)" at bounding box center [816, 192] width 469 height 41
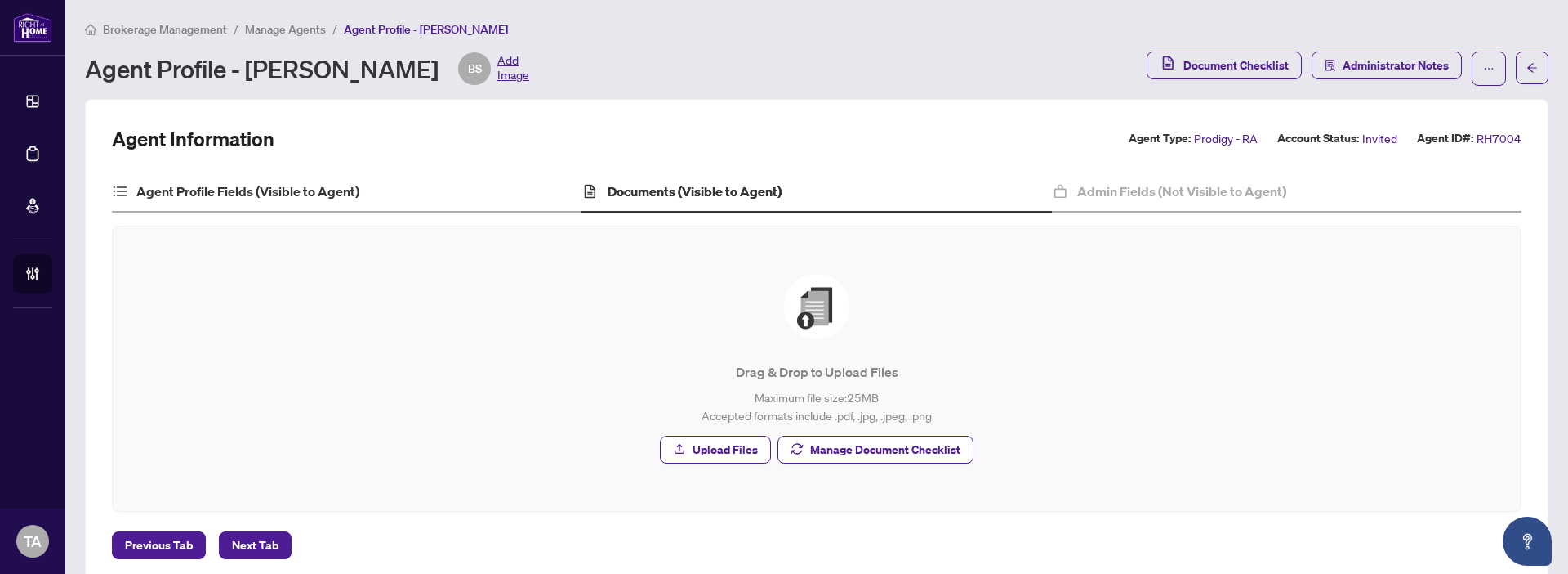
click at [380, 172] on div "Agent Profile Fields (Visible to Agent)" at bounding box center [347, 192] width 469 height 41
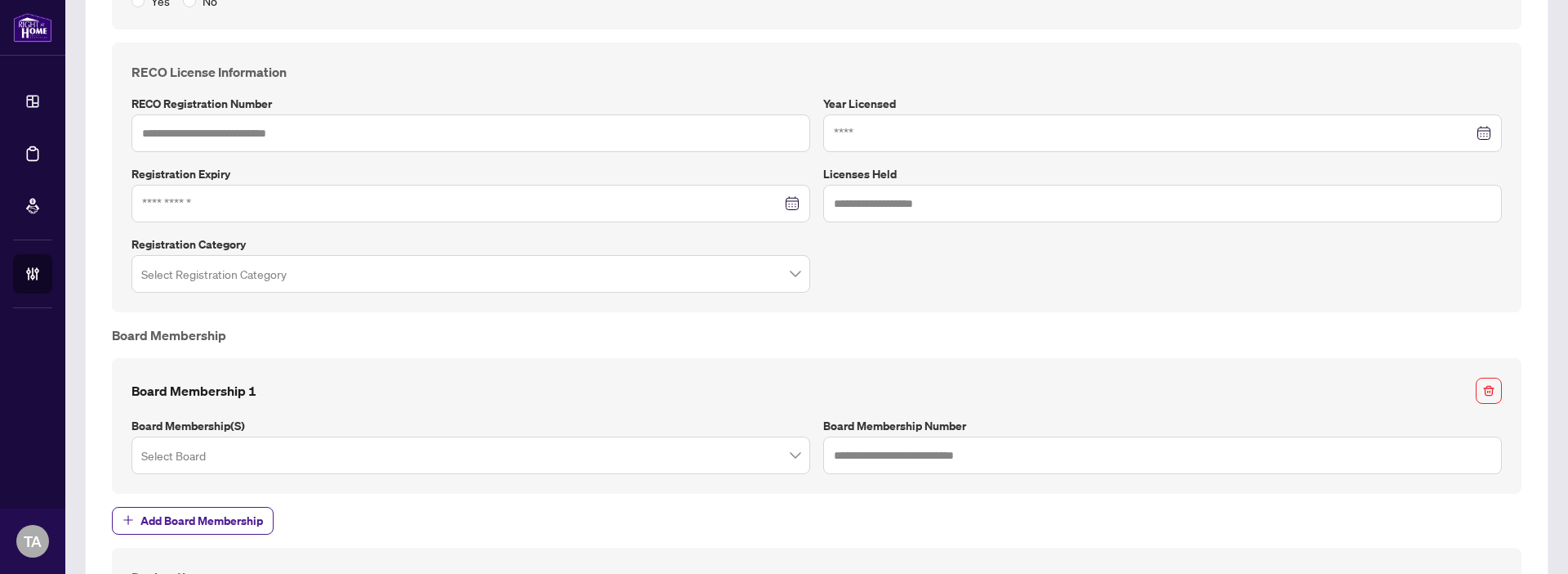
scroll to position [1080, 0]
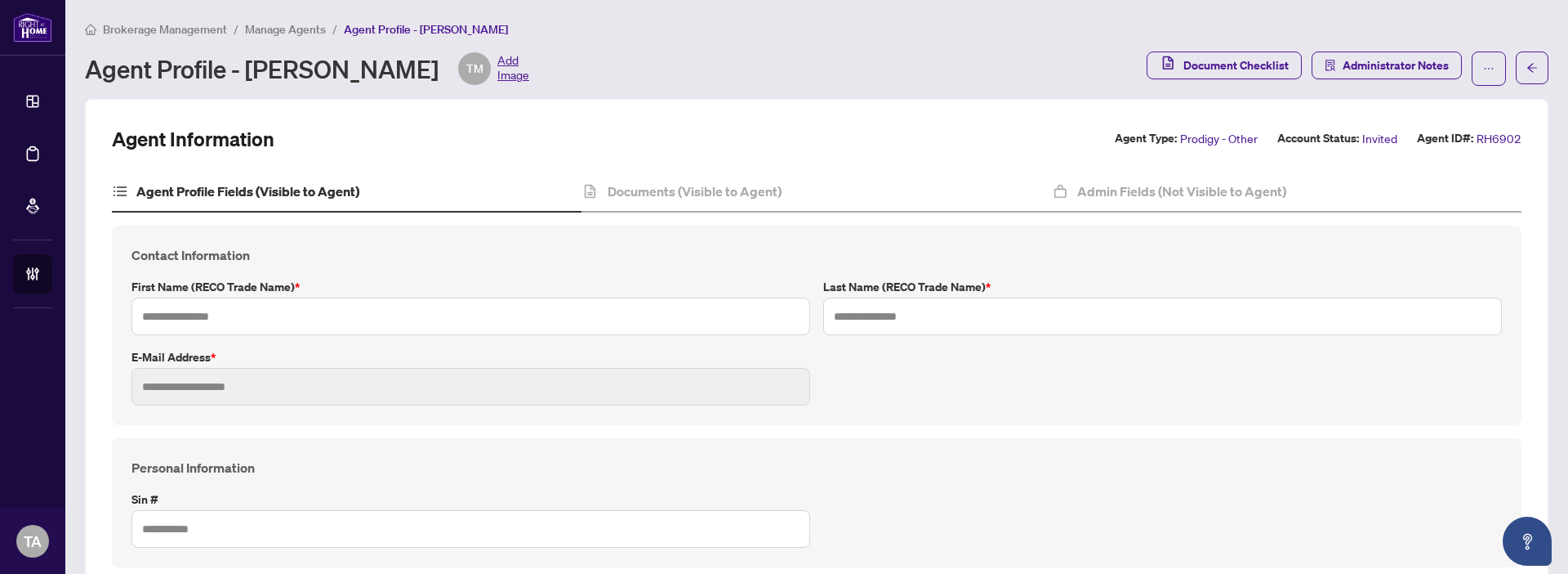
type input "****"
type input "**********"
click at [785, 194] on div "Documents (Visible to Agent)" at bounding box center [816, 192] width 469 height 41
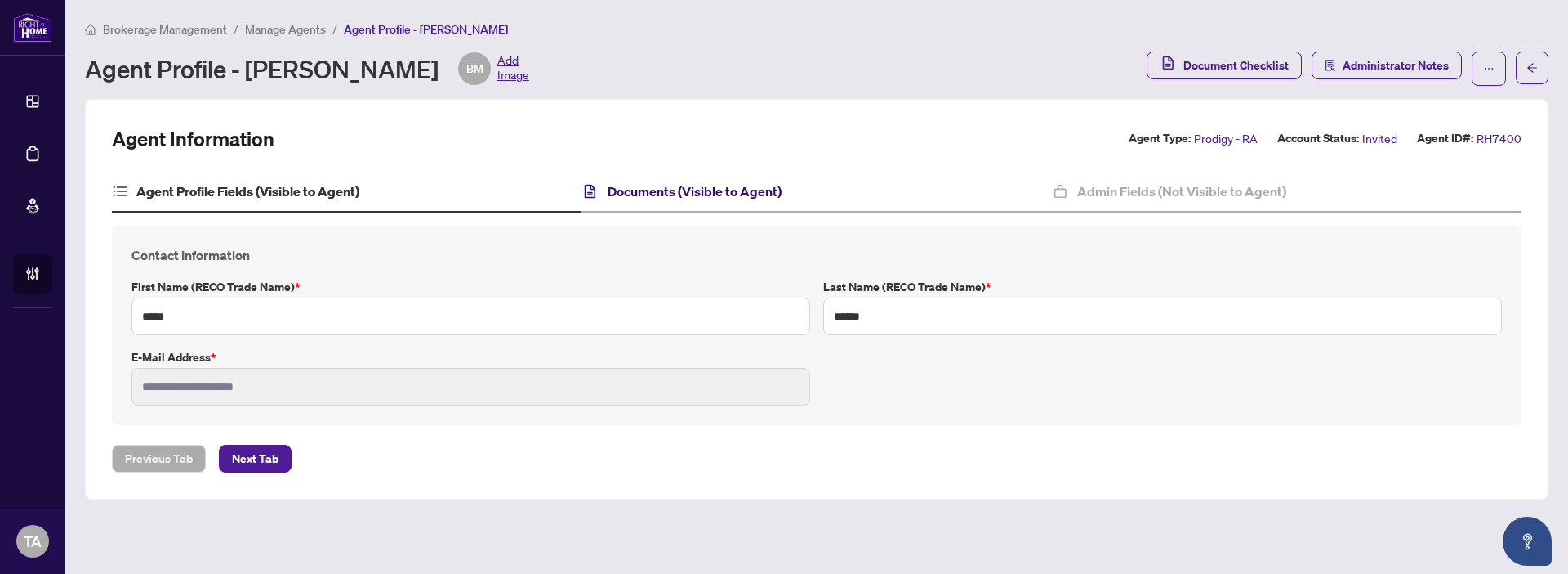
click at [712, 194] on h4 "Documents (Visible to Agent)" at bounding box center [694, 191] width 174 height 20
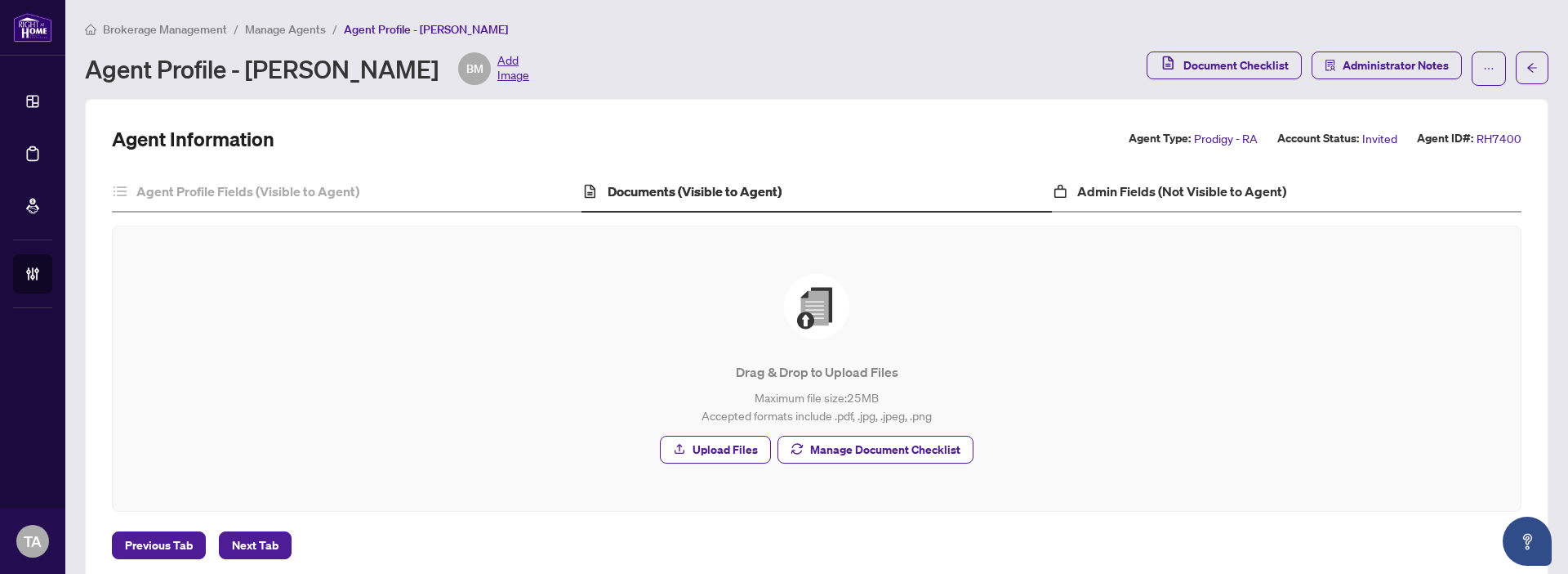
click at [1147, 206] on div "Admin Fields (Not Visible to Agent)" at bounding box center [1287, 192] width 469 height 41
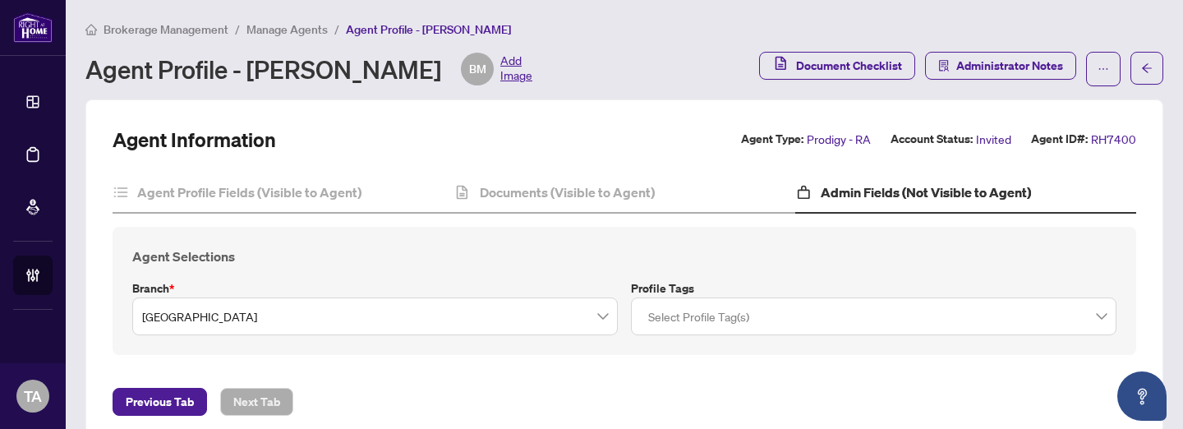
click at [1182, 207] on main "Brokerage Management / Manage Agents / Agent Profile - [PERSON_NAME] Agent Prof…" at bounding box center [624, 214] width 1117 height 429
